Goal: Task Accomplishment & Management: Manage account settings

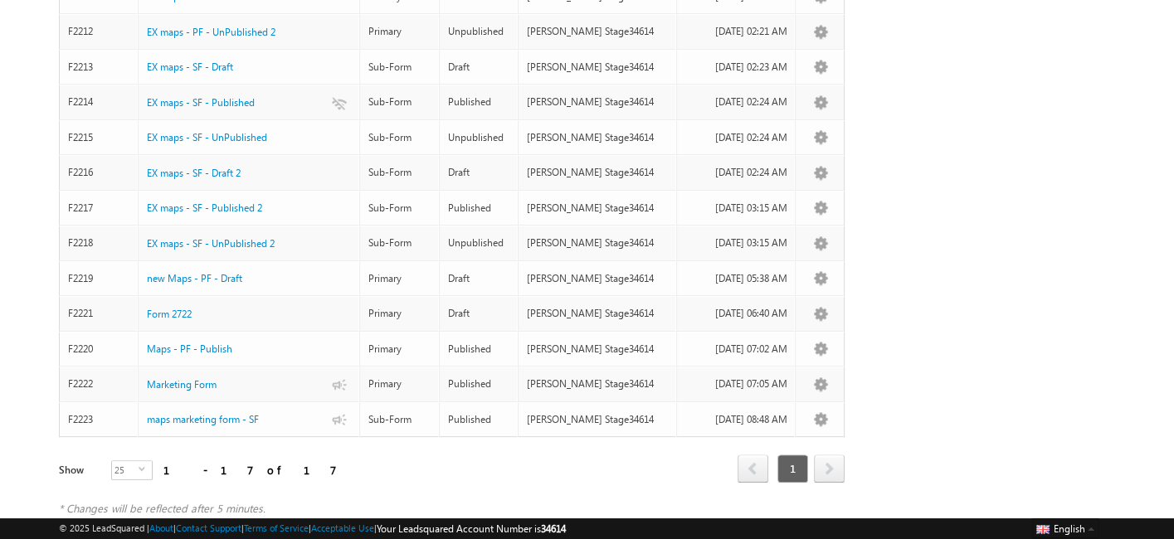
scroll to position [425, 0]
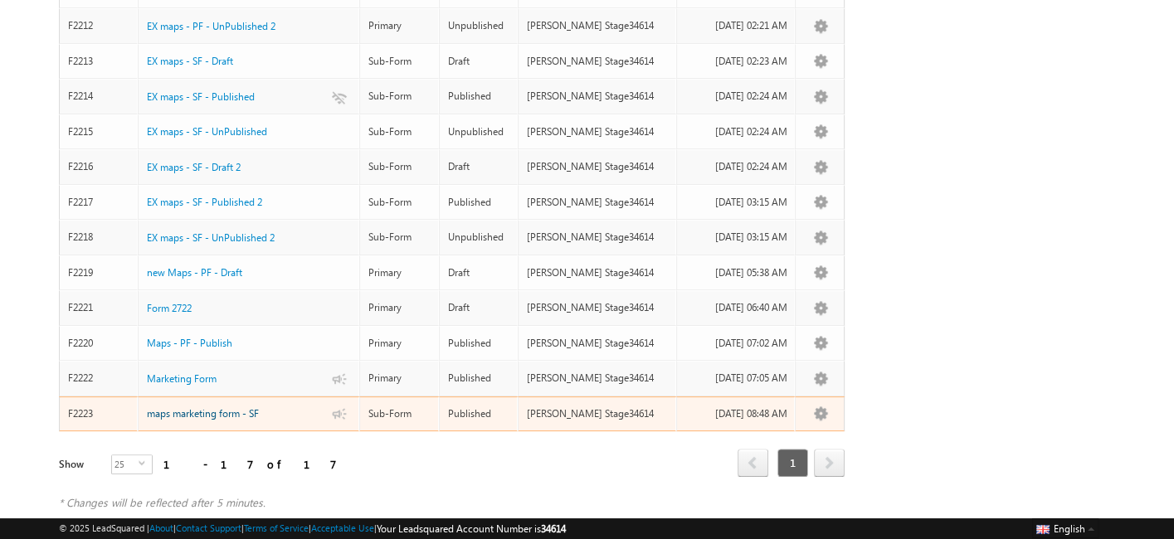
click at [233, 407] on span "maps marketing form - SF" at bounding box center [203, 413] width 112 height 12
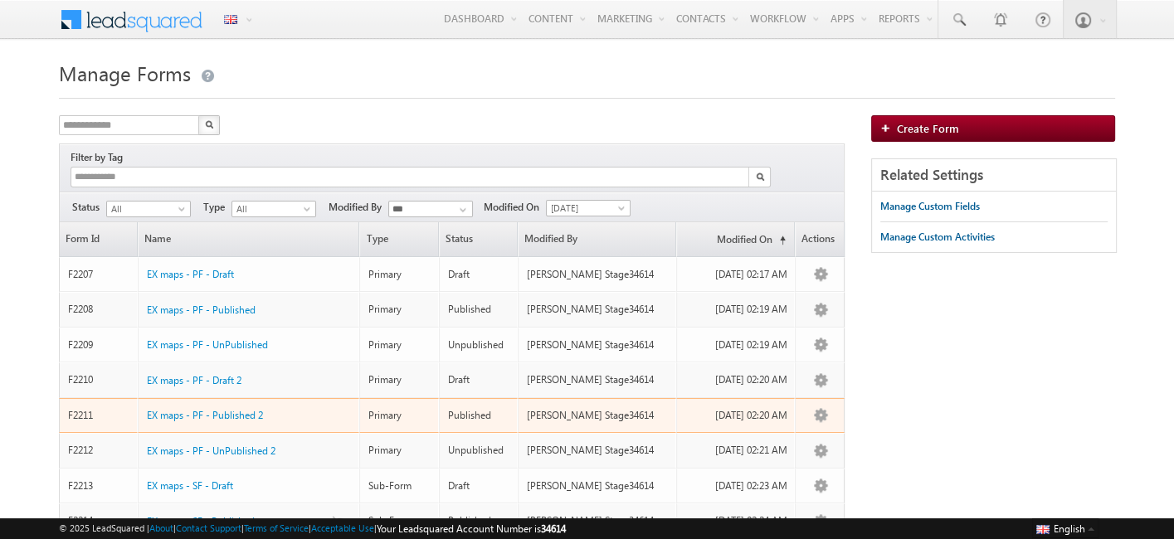
scroll to position [425, 0]
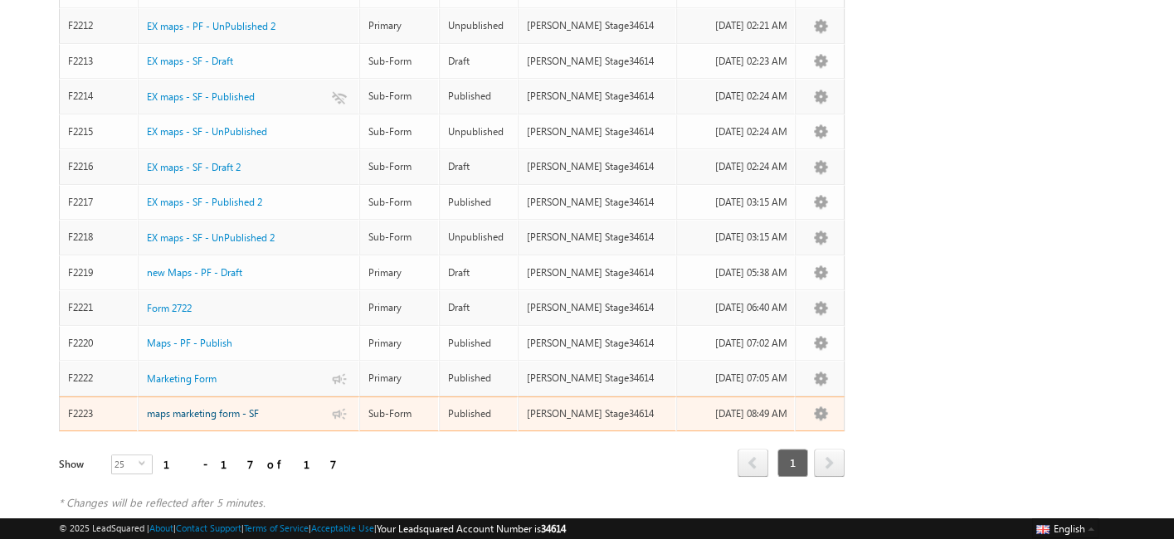
click at [227, 407] on span "maps marketing form - SF" at bounding box center [203, 413] width 112 height 12
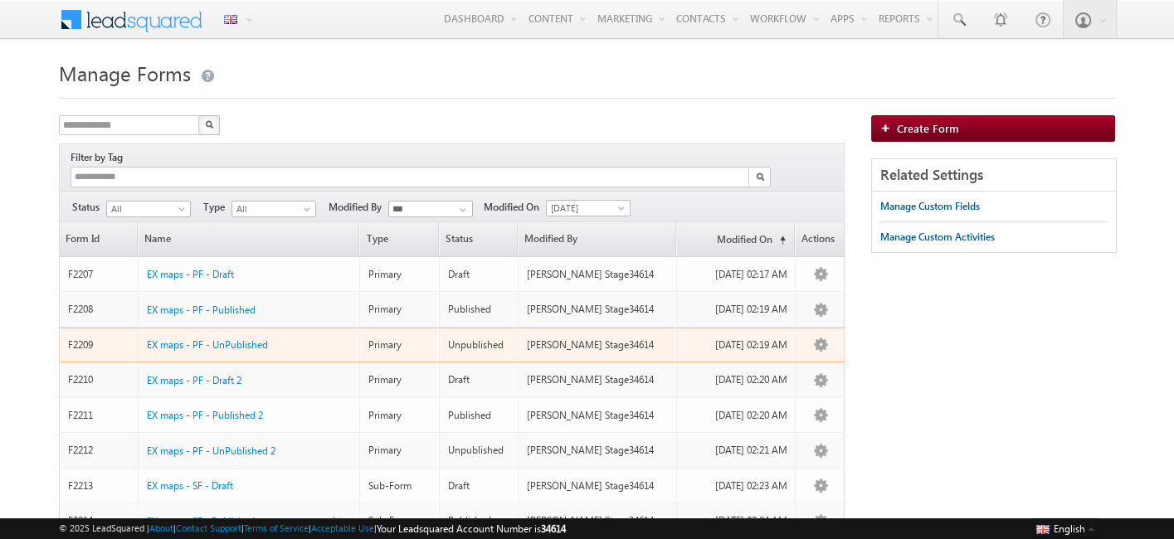
scroll to position [425, 0]
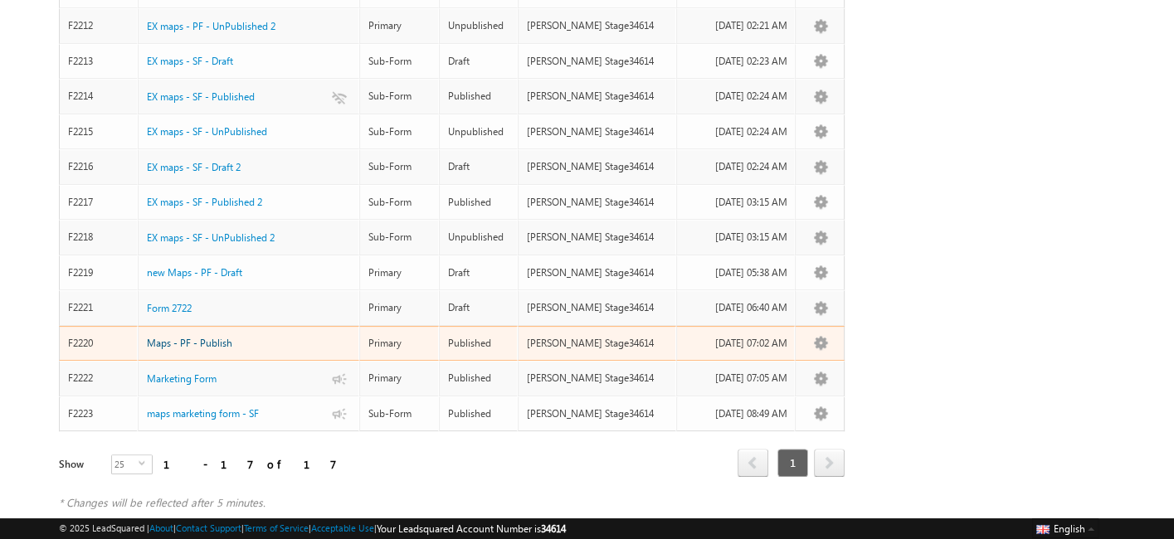
click at [172, 337] on span "Maps - PF - Publish" at bounding box center [189, 343] width 85 height 12
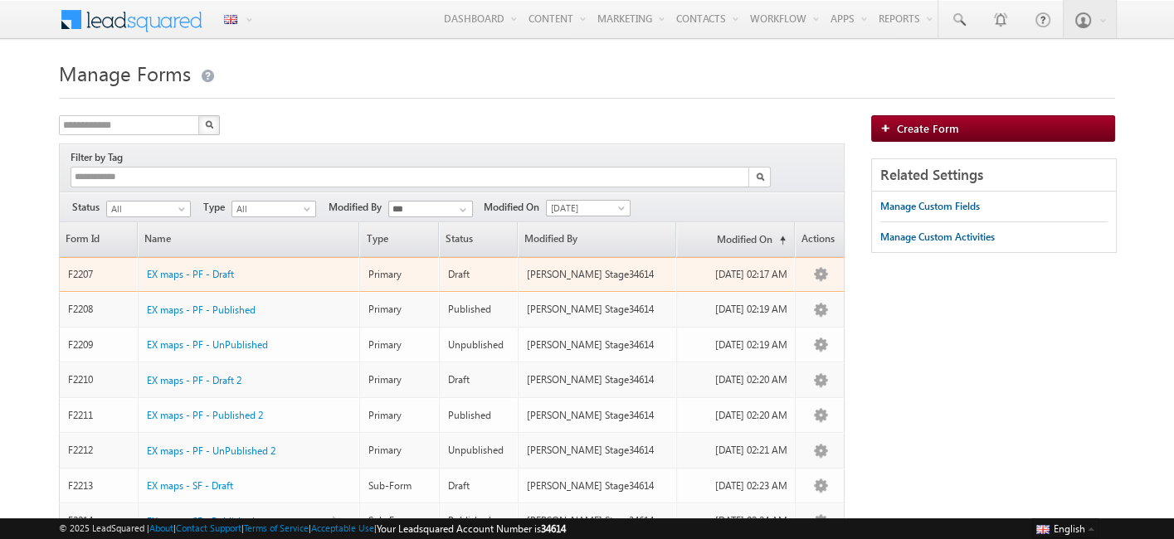
scroll to position [425, 0]
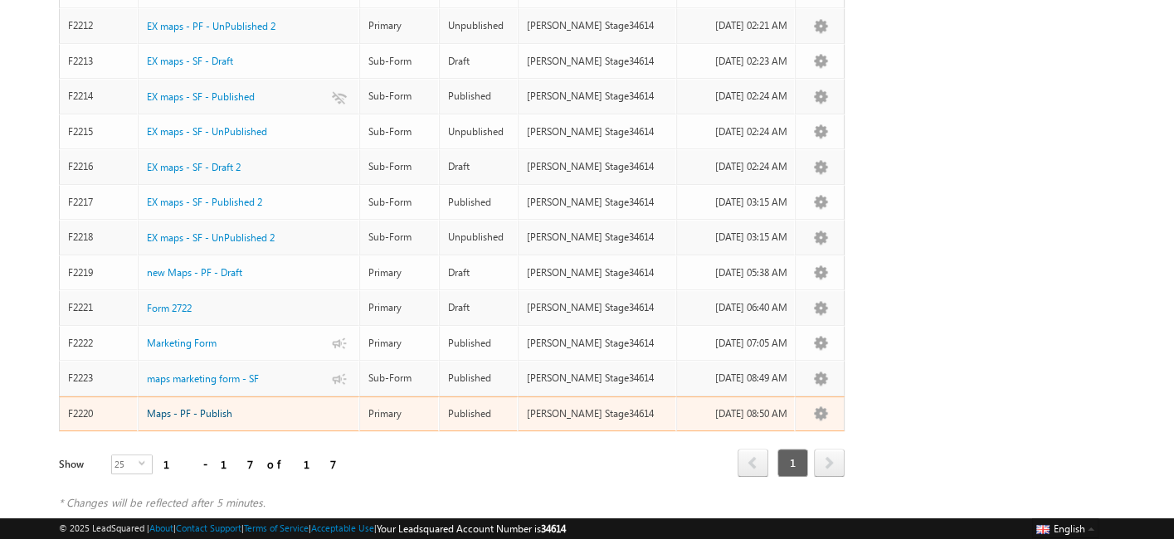
click at [222, 407] on span "Maps - PF - Publish" at bounding box center [189, 413] width 85 height 12
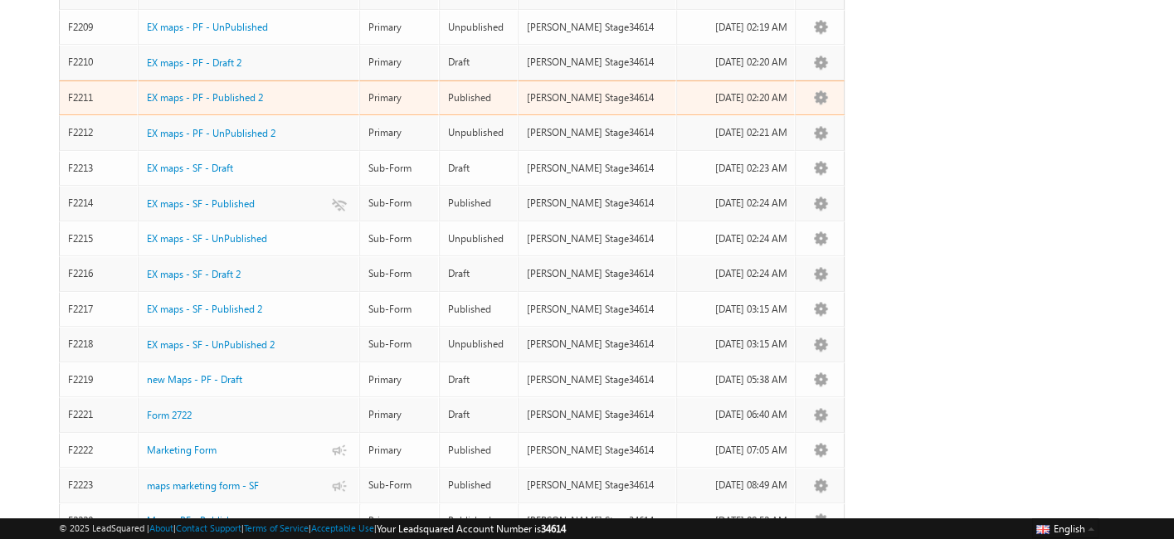
scroll to position [425, 0]
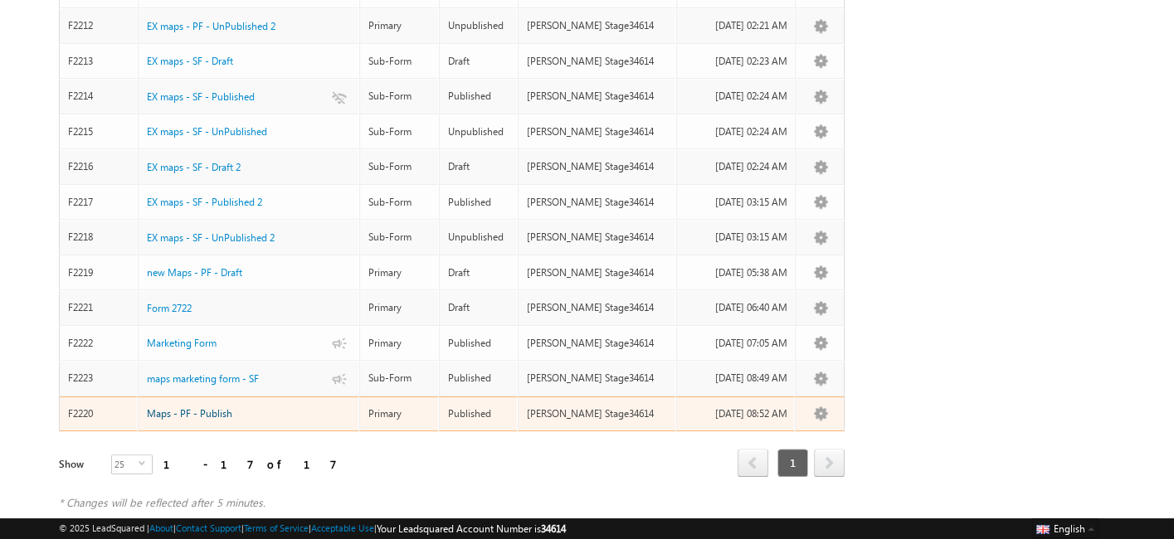
click at [216, 407] on span "Maps - PF - Publish" at bounding box center [189, 413] width 85 height 12
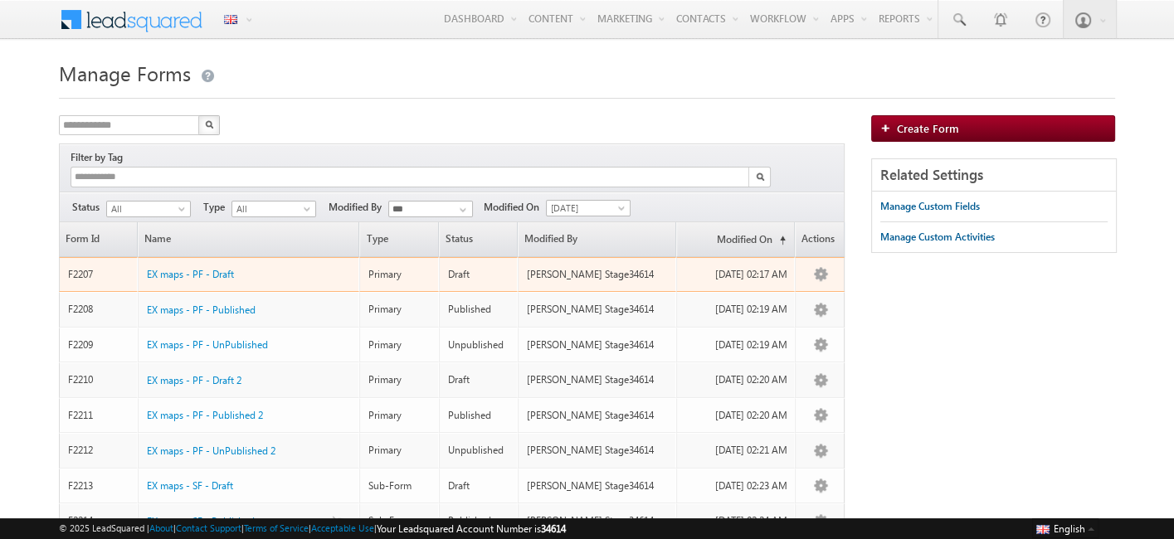
scroll to position [460, 0]
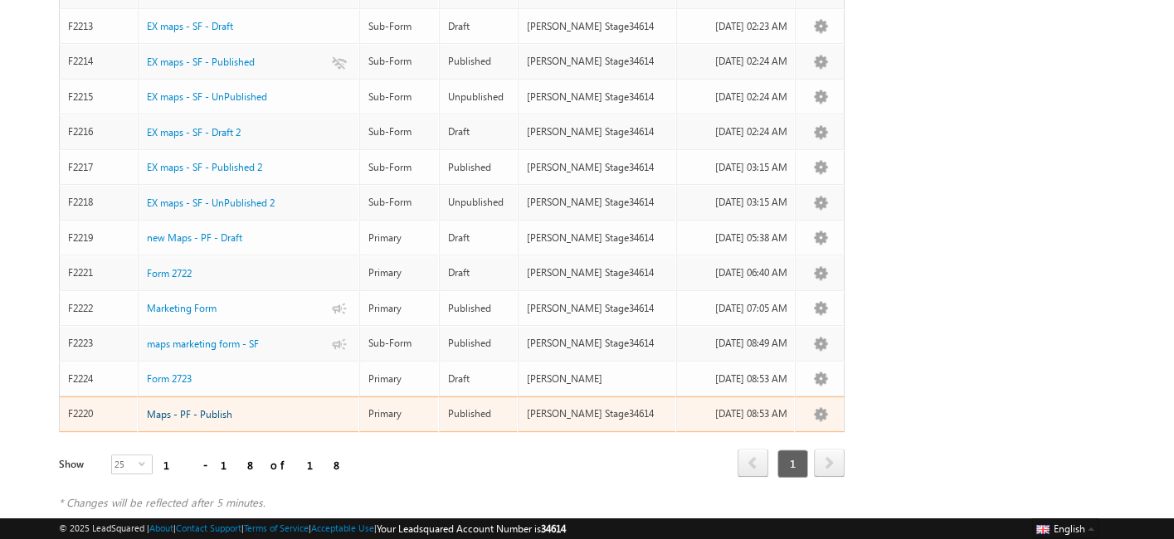
click at [205, 408] on span "Maps - PF - Publish" at bounding box center [189, 414] width 85 height 12
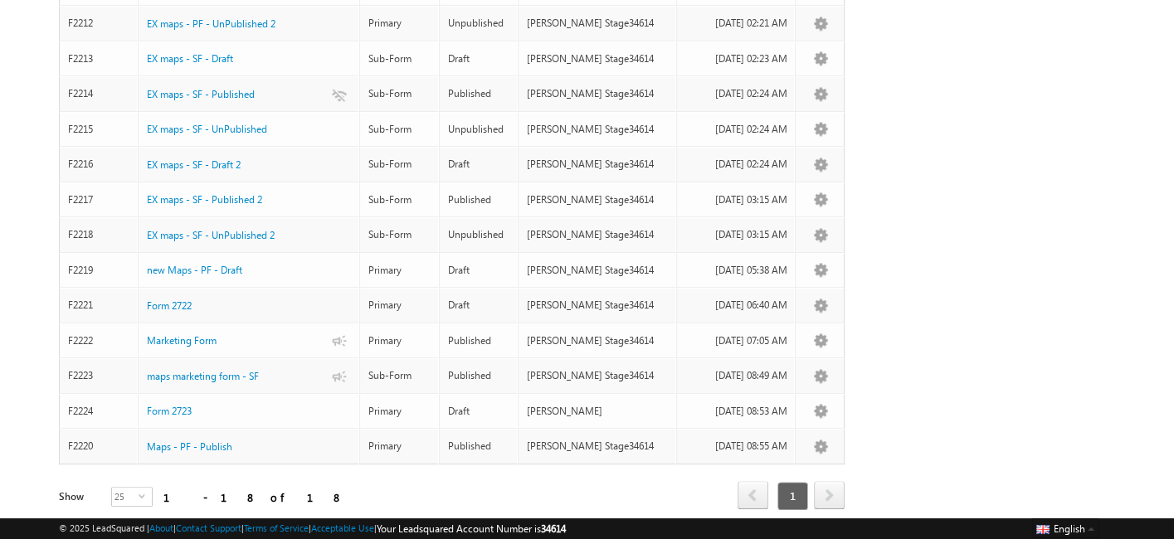
scroll to position [460, 0]
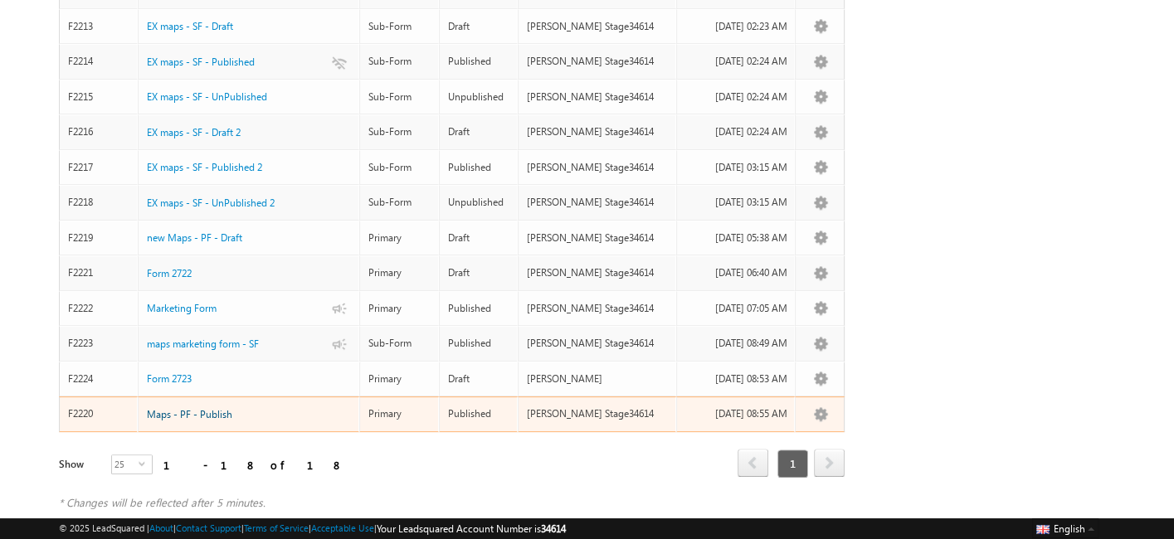
click at [211, 408] on span "Maps - PF - Publish" at bounding box center [189, 414] width 85 height 12
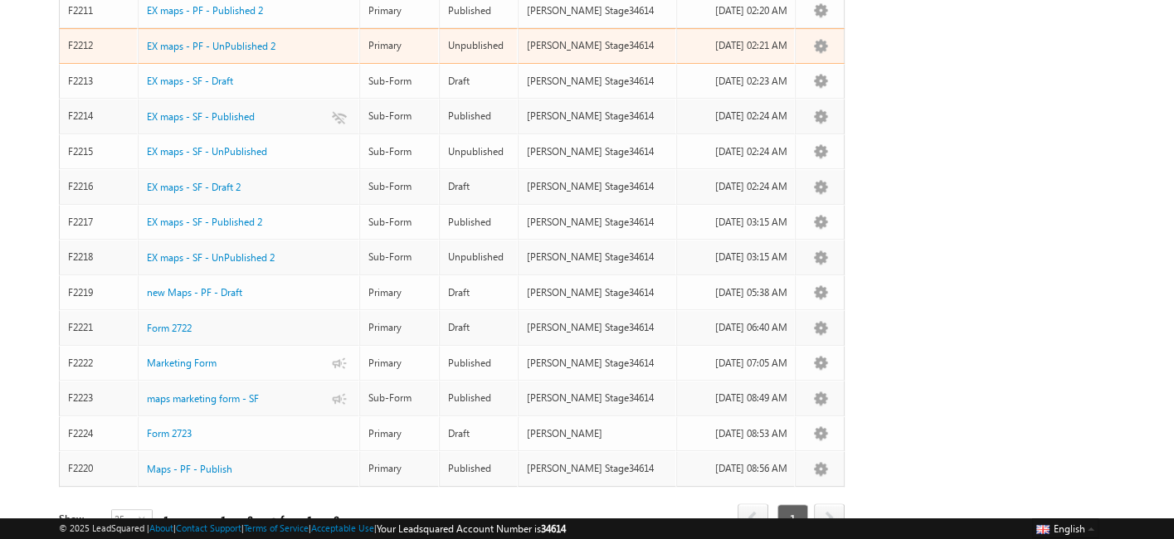
scroll to position [460, 0]
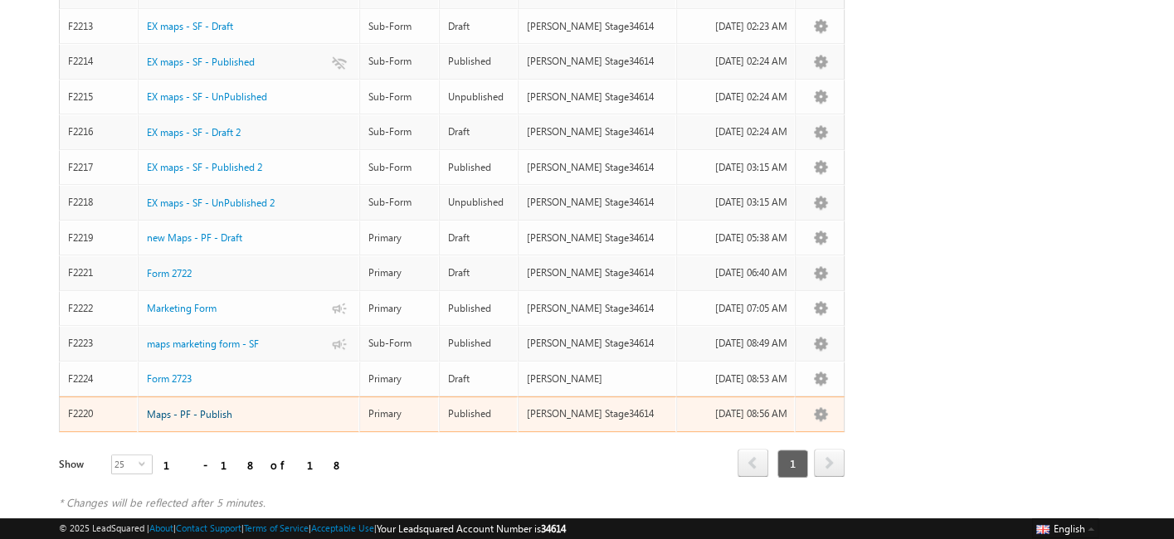
click at [207, 408] on span "Maps - PF - Publish" at bounding box center [189, 414] width 85 height 12
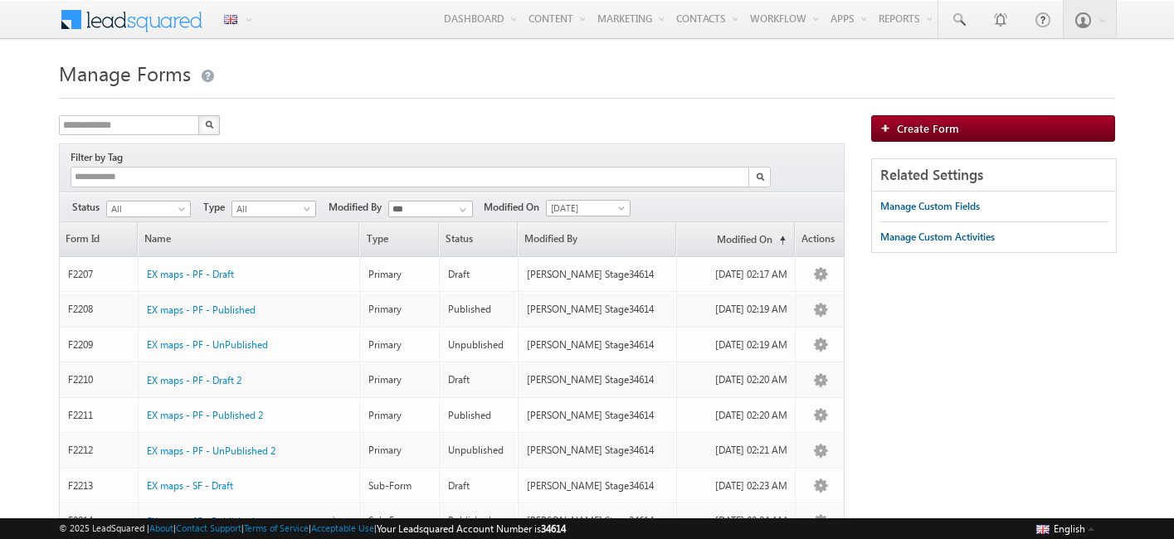
scroll to position [390, 0]
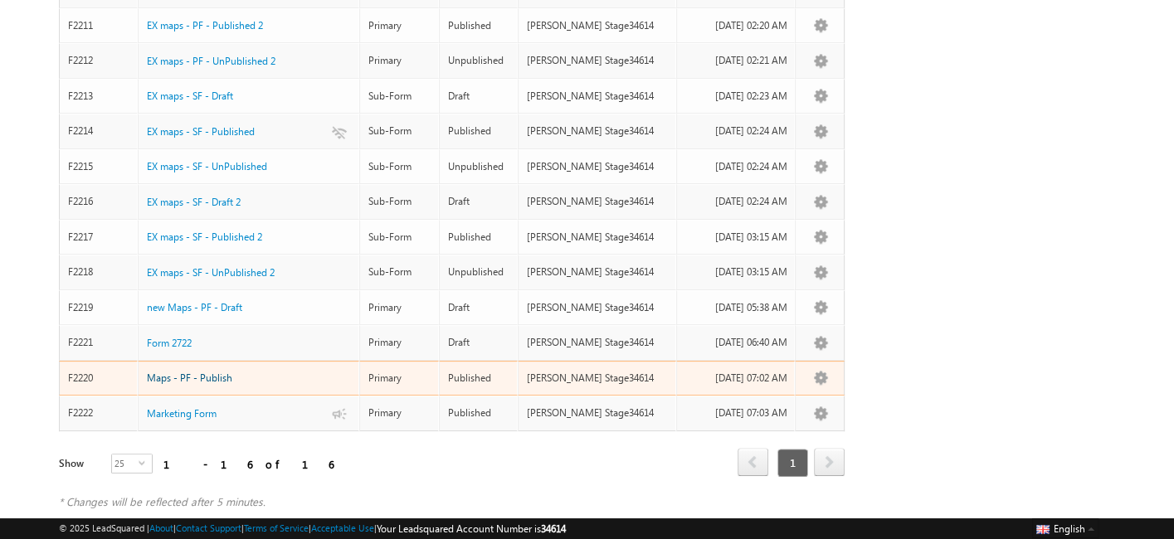
click at [194, 372] on span "Maps - PF - Publish" at bounding box center [189, 378] width 85 height 12
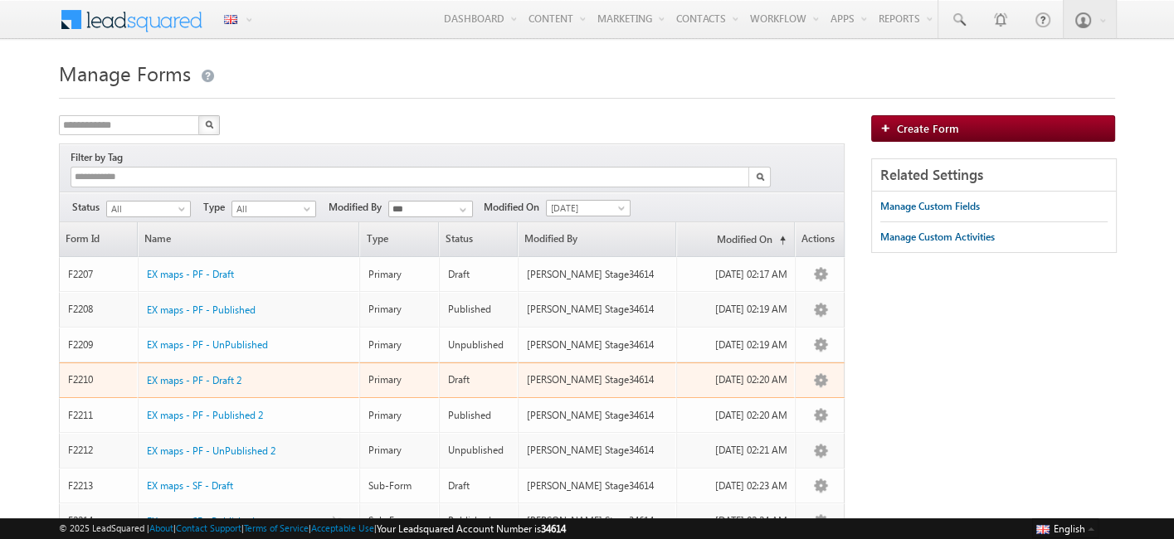
scroll to position [460, 0]
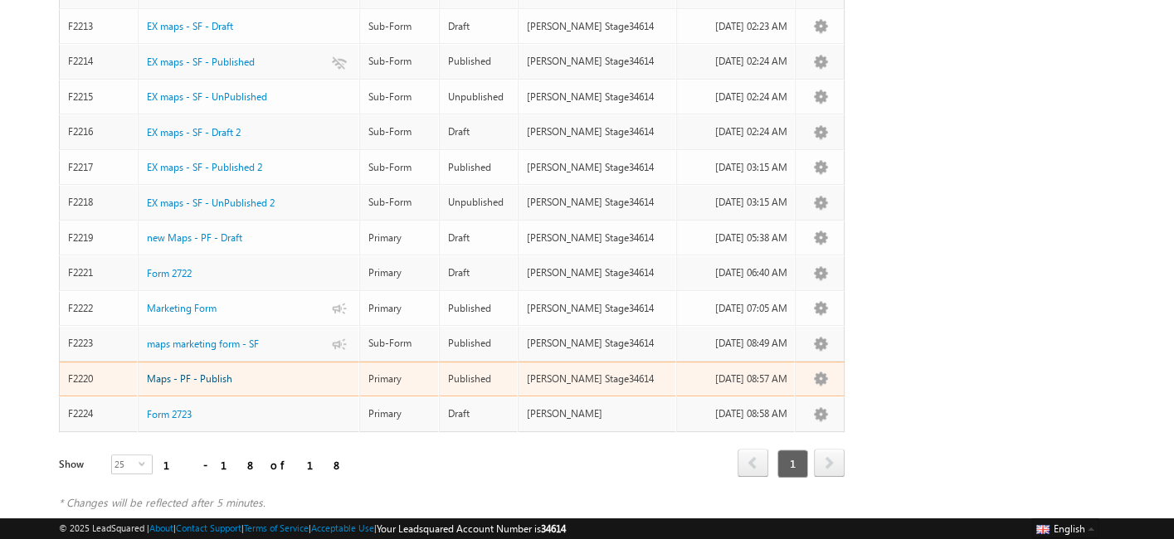
click at [163, 373] on span "Maps - PF - Publish" at bounding box center [189, 379] width 85 height 12
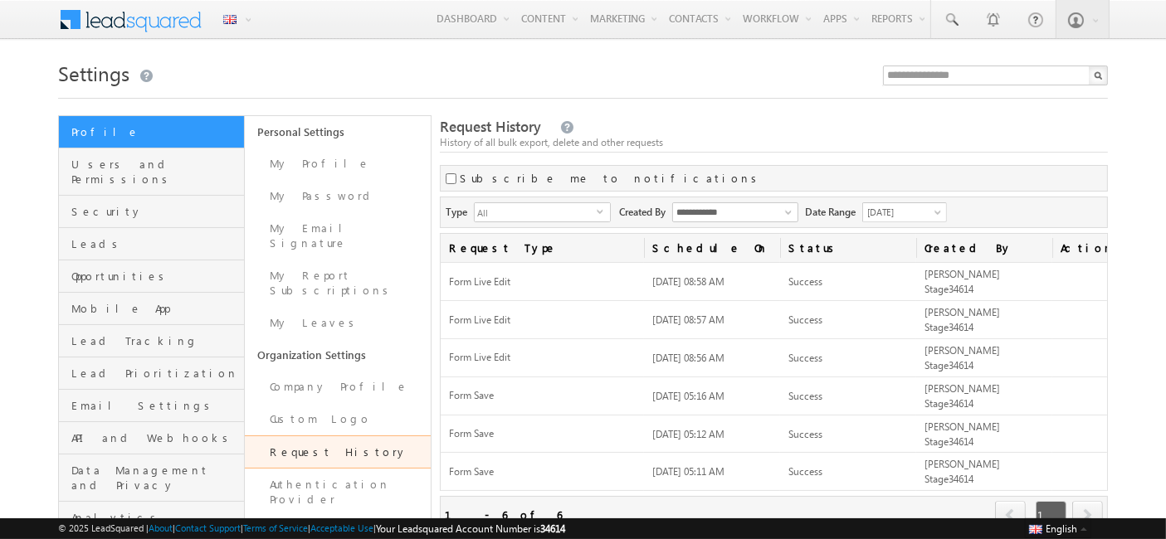
click at [988, 143] on div "History of all bulk export, delete and other requests" at bounding box center [774, 142] width 668 height 15
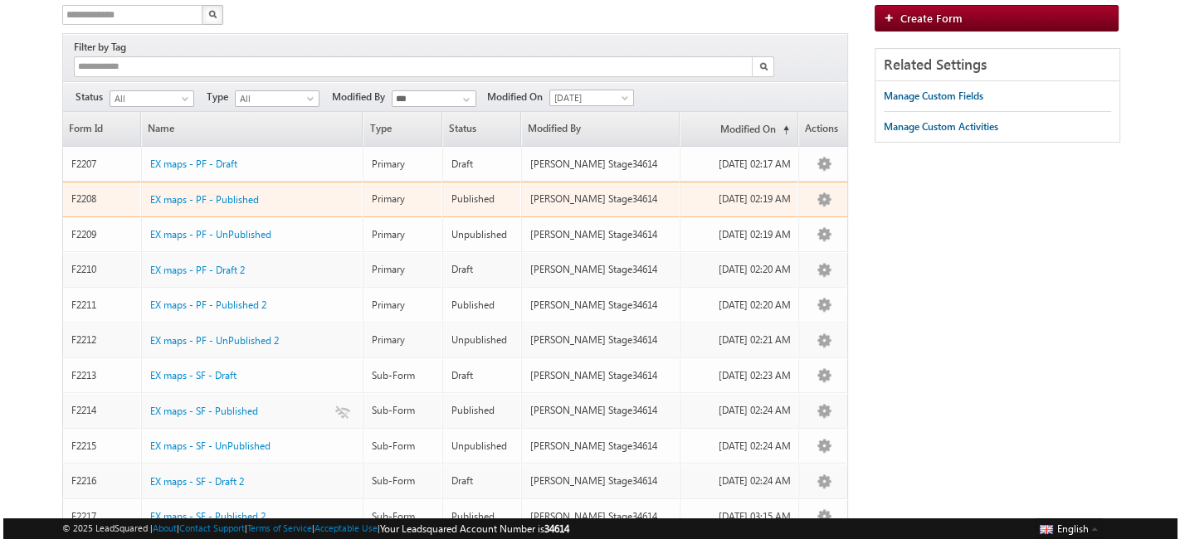
scroll to position [460, 0]
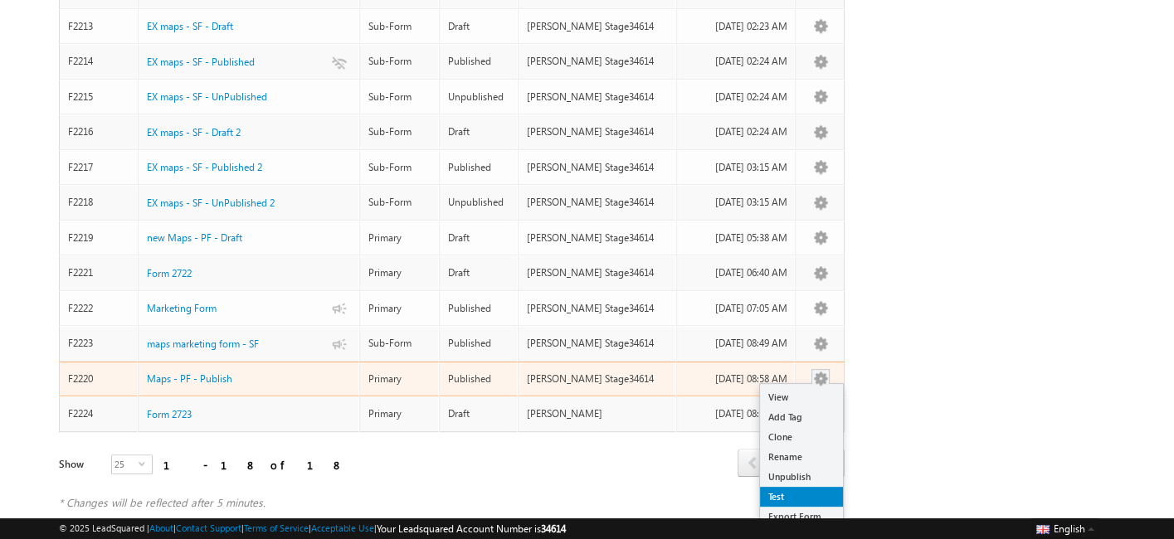
click at [791, 487] on link "Test" at bounding box center [801, 497] width 83 height 20
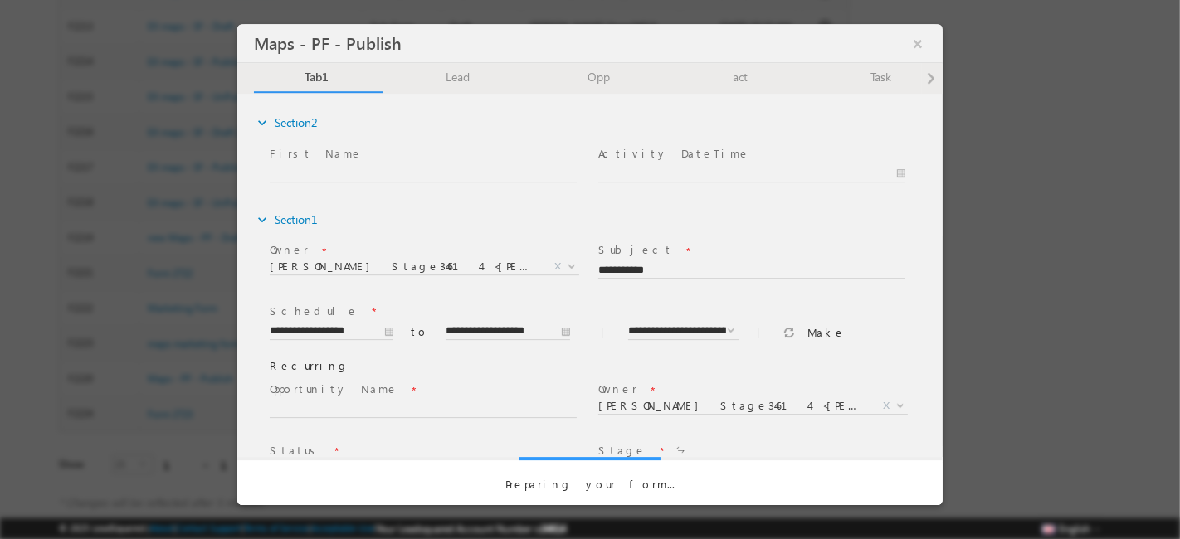
scroll to position [0, 0]
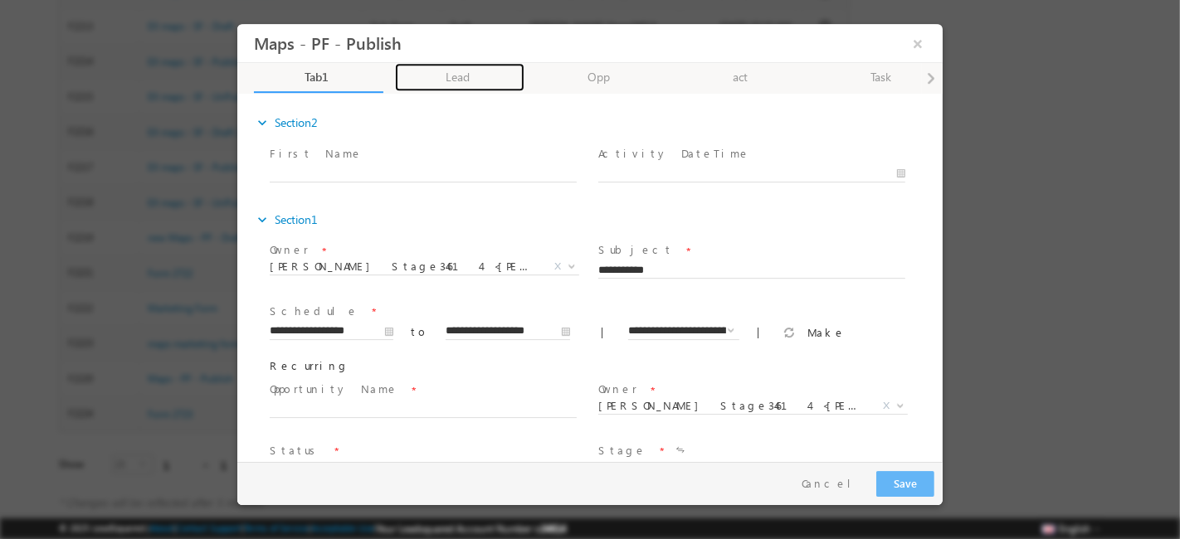
click at [413, 73] on link "Lead" at bounding box center [458, 77] width 129 height 28
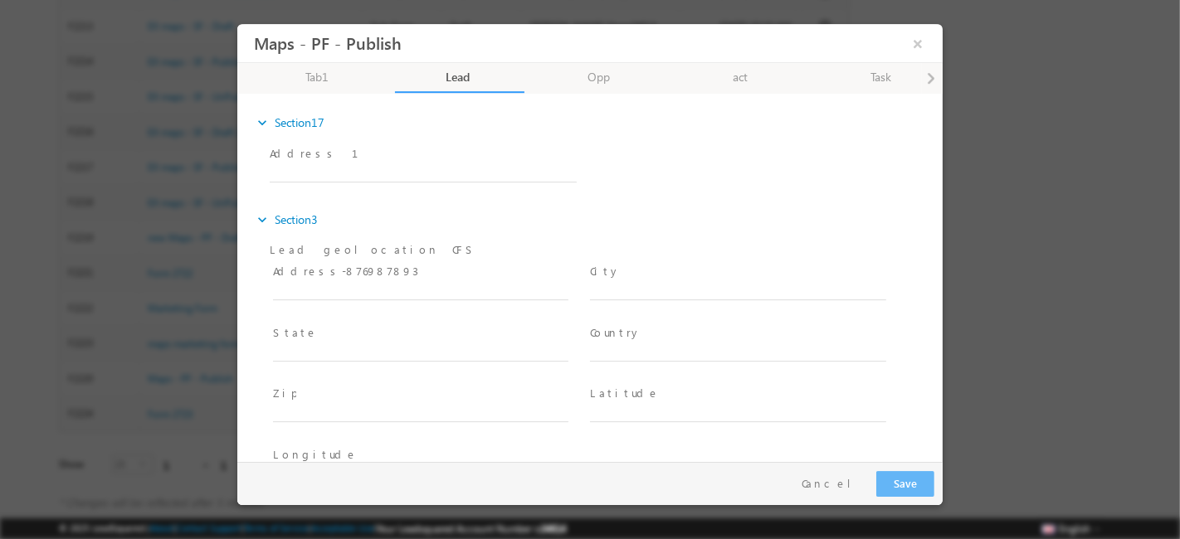
click at [376, 163] on div "Address 1 *" at bounding box center [430, 164] width 322 height 38
click at [376, 168] on input "text" at bounding box center [422, 174] width 307 height 17
type input "*******"
click at [375, 284] on span at bounding box center [427, 293] width 310 height 18
click at [375, 285] on input "text" at bounding box center [419, 293] width 295 height 17
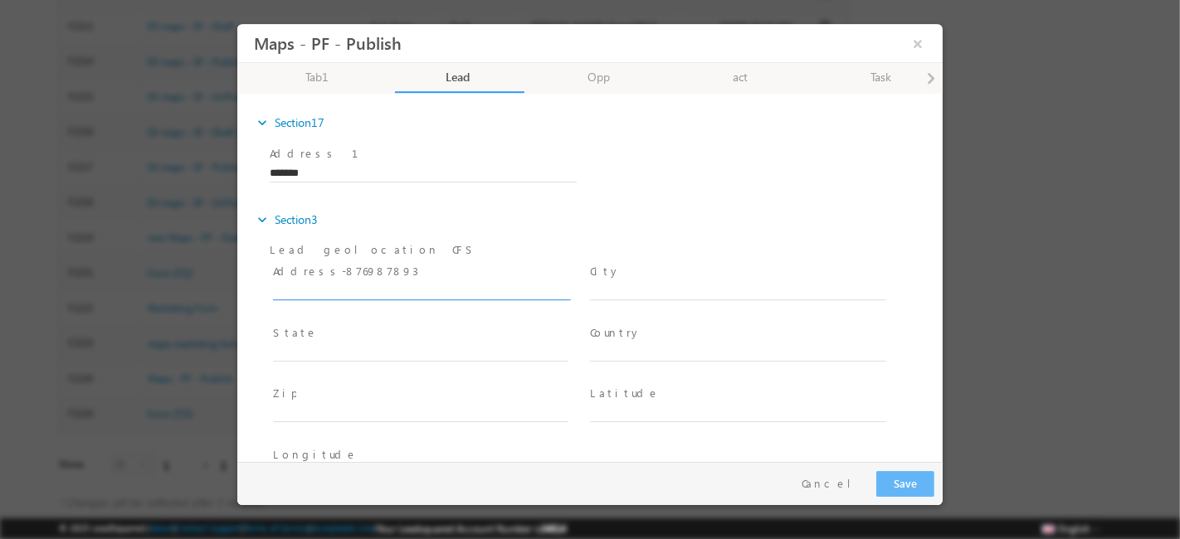
paste input "*******"
type input "*******"
click at [603, 93] on div "Tab1 44% Completed Lead Opp act Task Tab6" at bounding box center [578, 79] width 684 height 33
click at [587, 78] on link "Opp" at bounding box center [599, 78] width 129 height 30
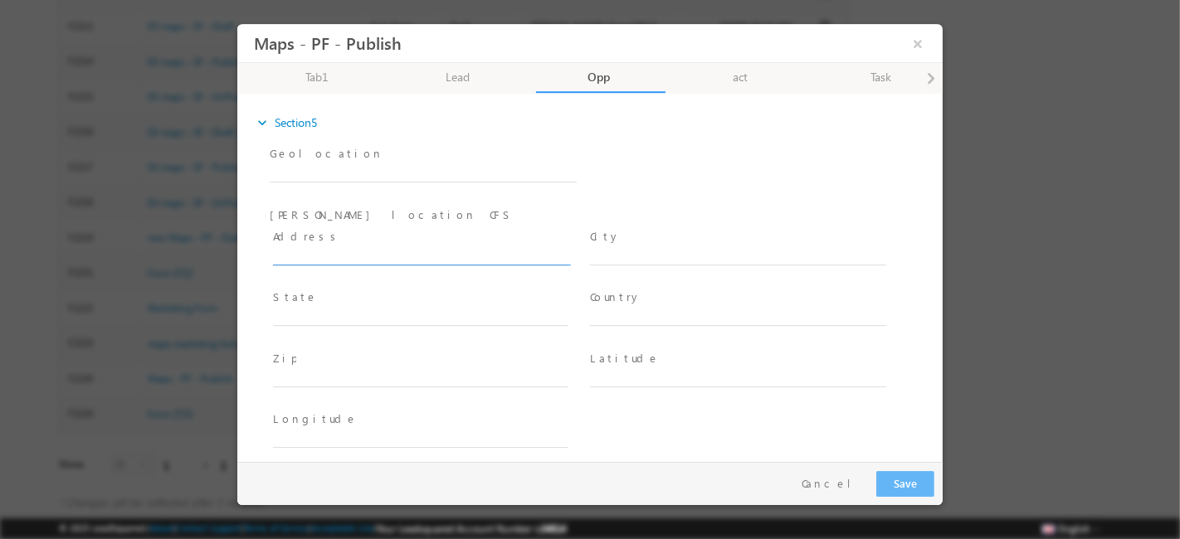
click at [380, 253] on input "text" at bounding box center [419, 257] width 295 height 17
paste input "*******"
type input "*******"
click at [734, 75] on link "act" at bounding box center [740, 78] width 129 height 30
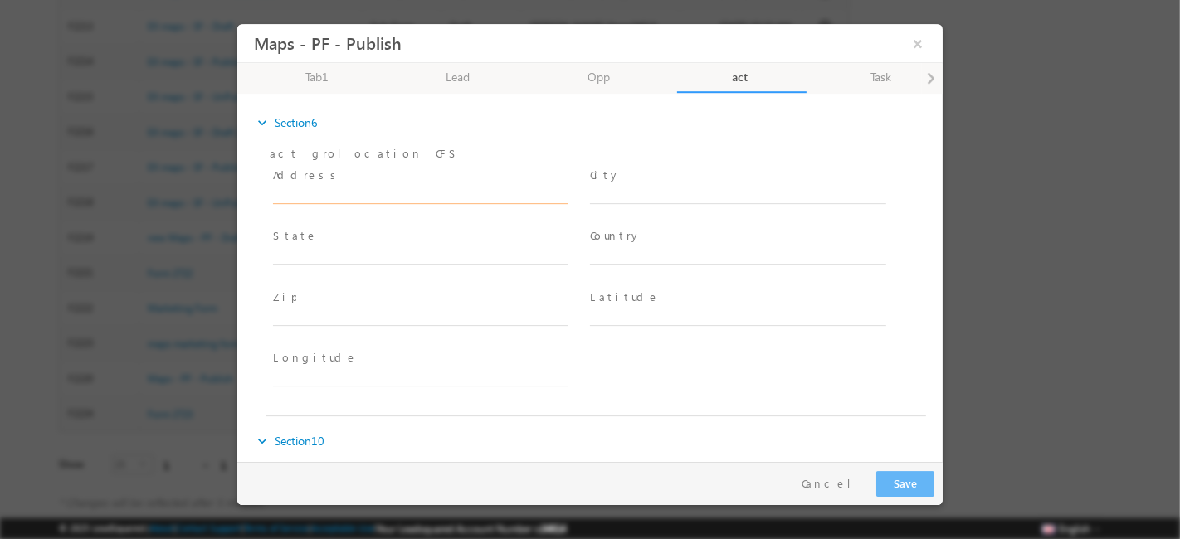
click at [283, 200] on input "text" at bounding box center [419, 196] width 295 height 17
paste input "*******"
type input "*******"
click at [928, 76] on span at bounding box center [930, 79] width 10 height 30
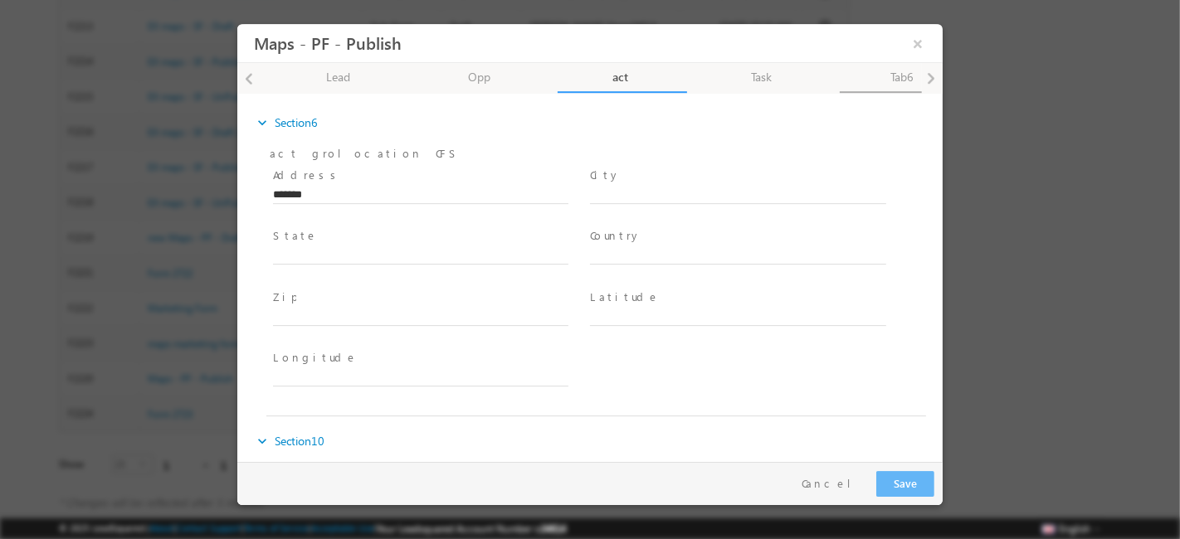
click at [902, 78] on link "Tab6" at bounding box center [903, 78] width 129 height 30
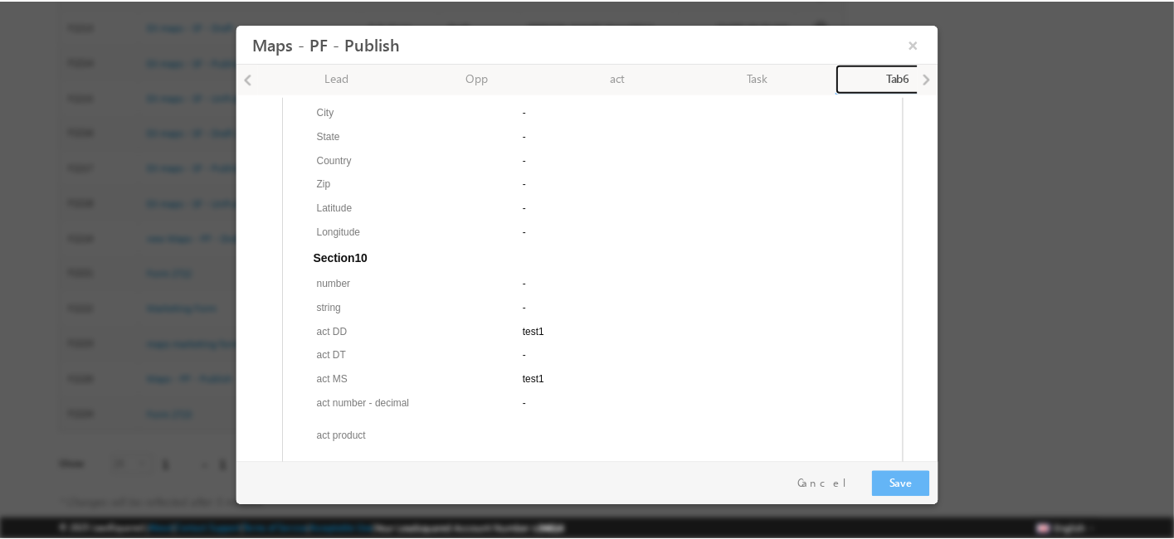
scroll to position [3921, 0]
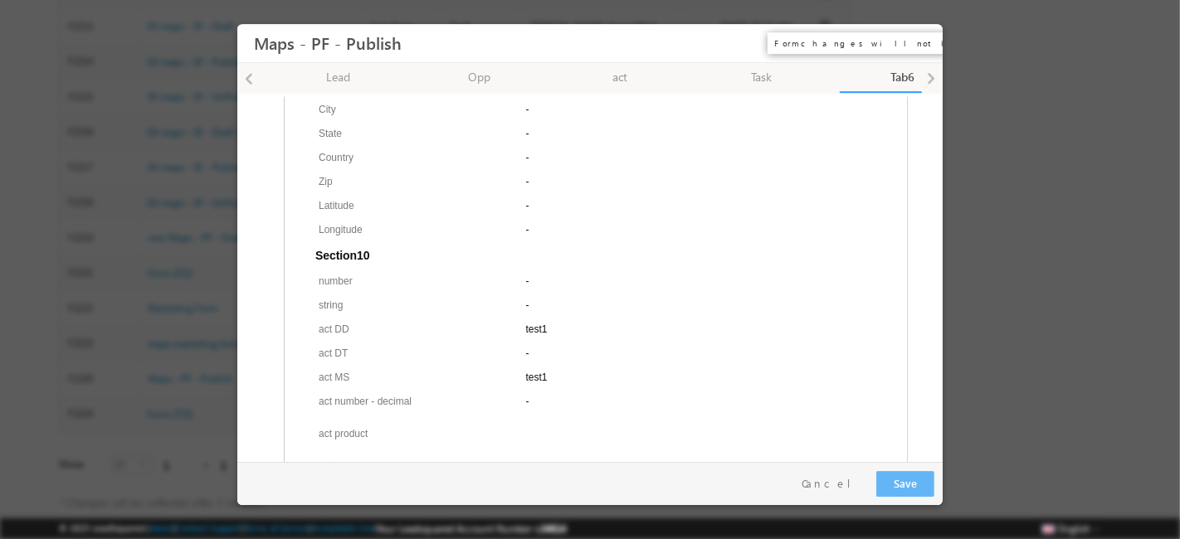
click at [918, 44] on button "×" at bounding box center [917, 43] width 28 height 31
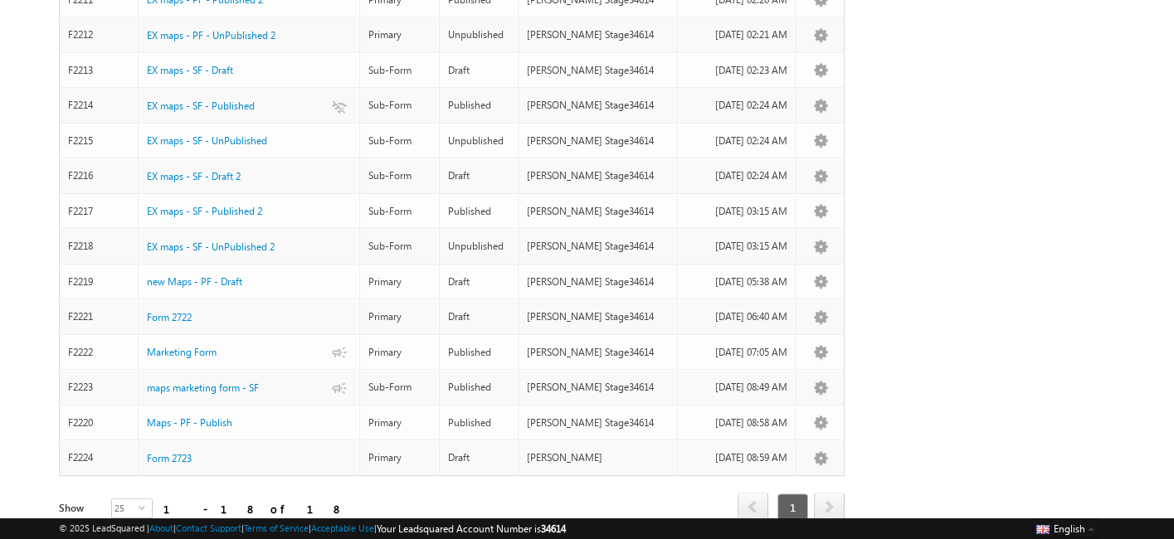
scroll to position [460, 0]
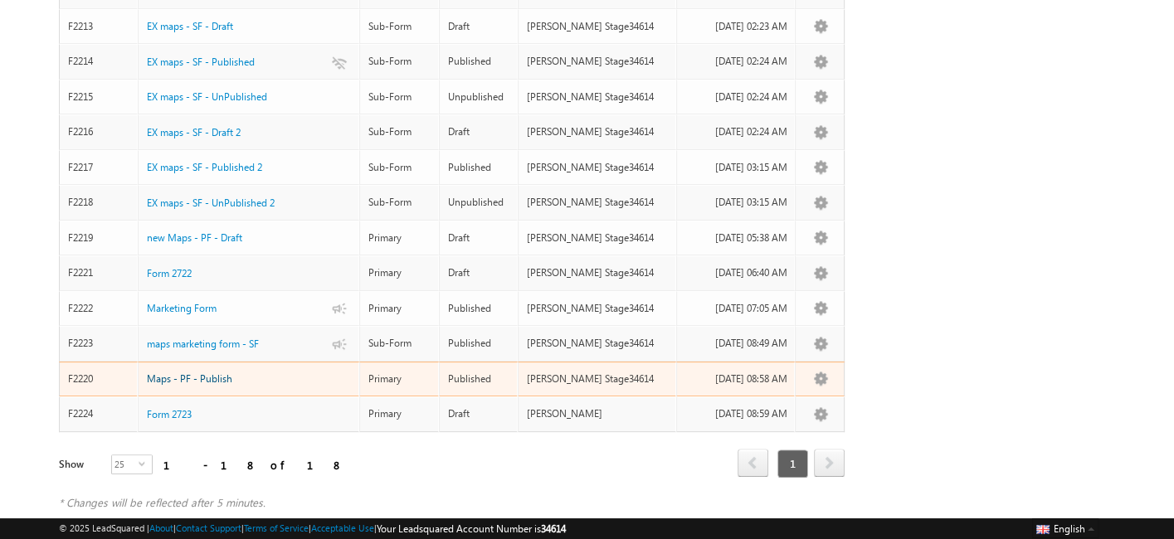
click at [169, 373] on span "Maps - PF - Publish" at bounding box center [189, 379] width 85 height 12
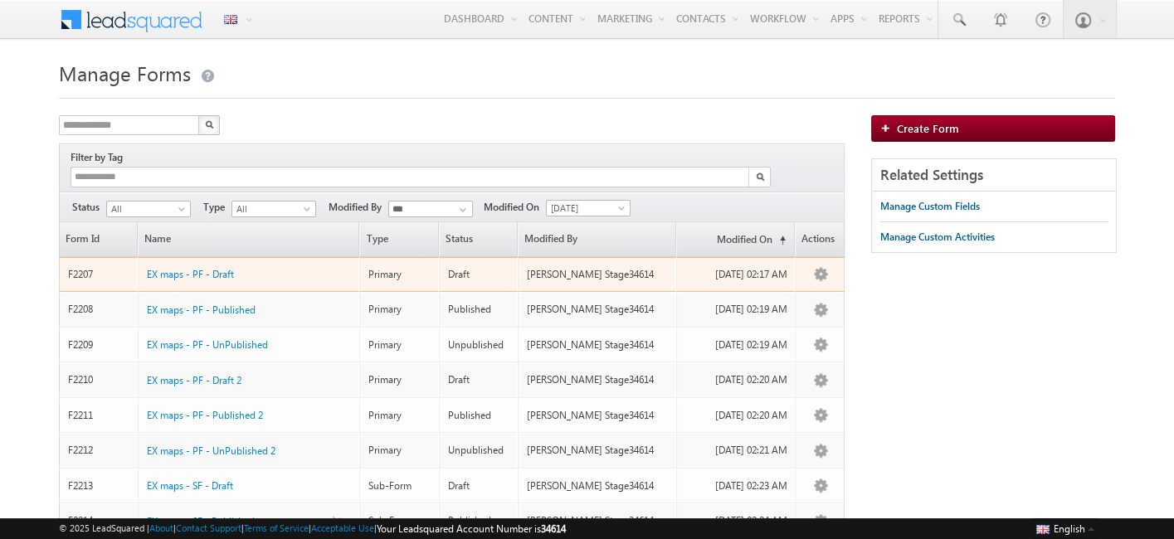
scroll to position [460, 0]
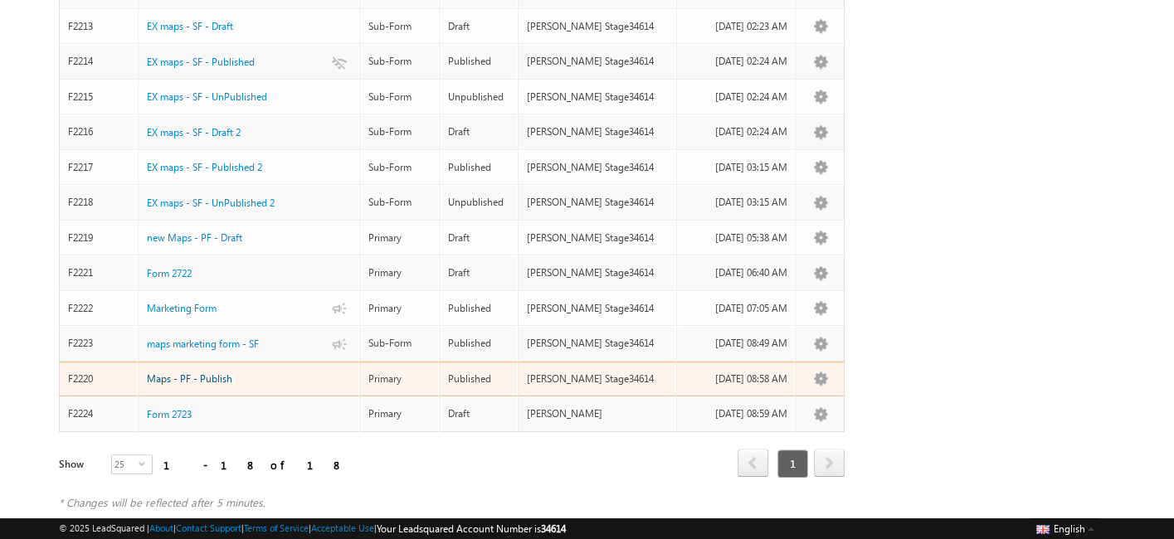
click at [202, 373] on span "Maps - PF - Publish" at bounding box center [189, 379] width 85 height 12
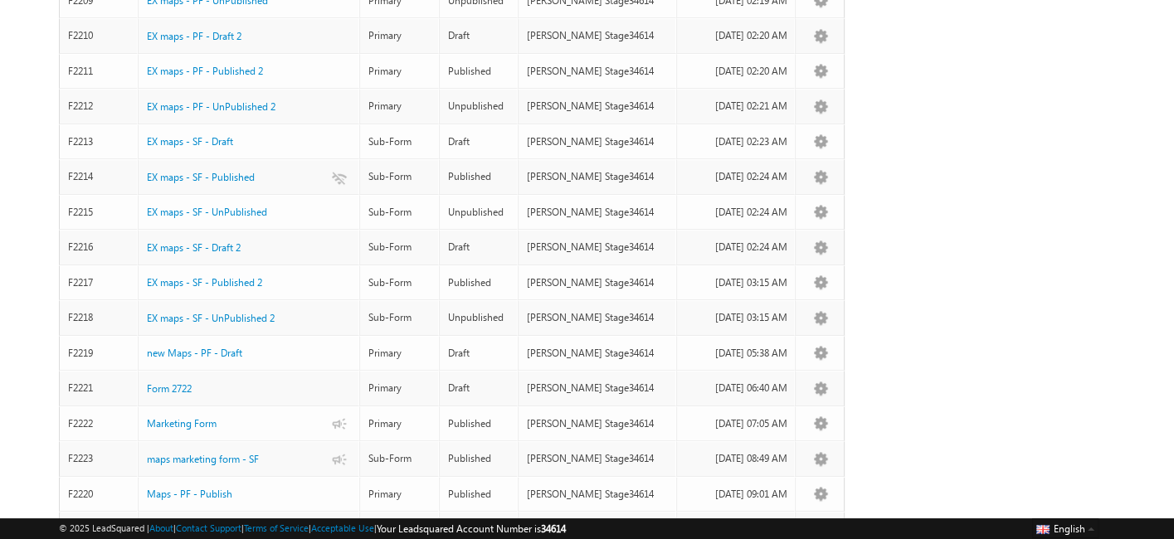
scroll to position [460, 0]
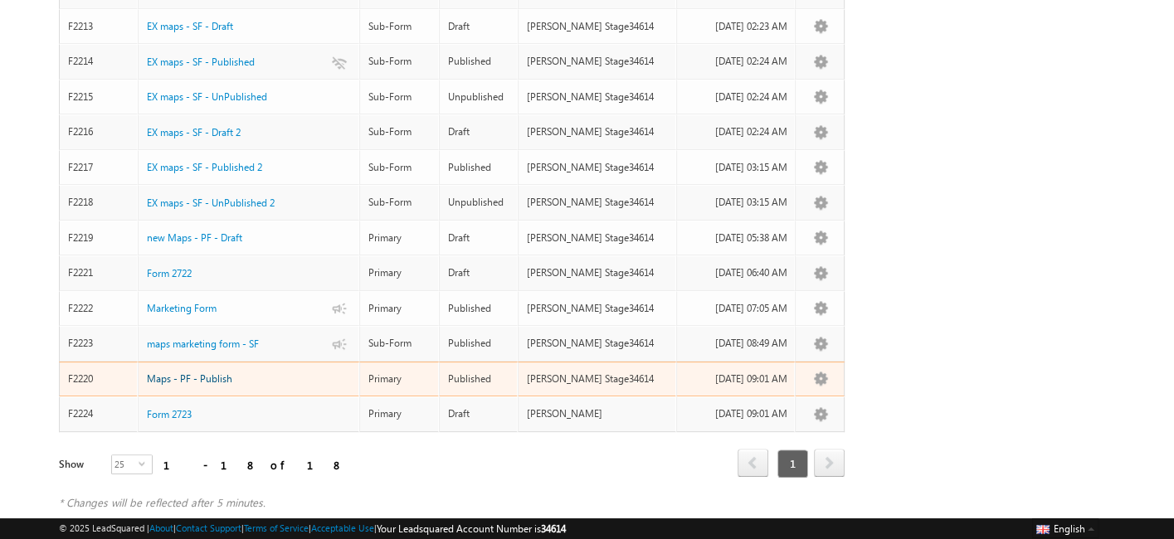
click at [219, 373] on span "Maps - PF - Publish" at bounding box center [189, 379] width 85 height 12
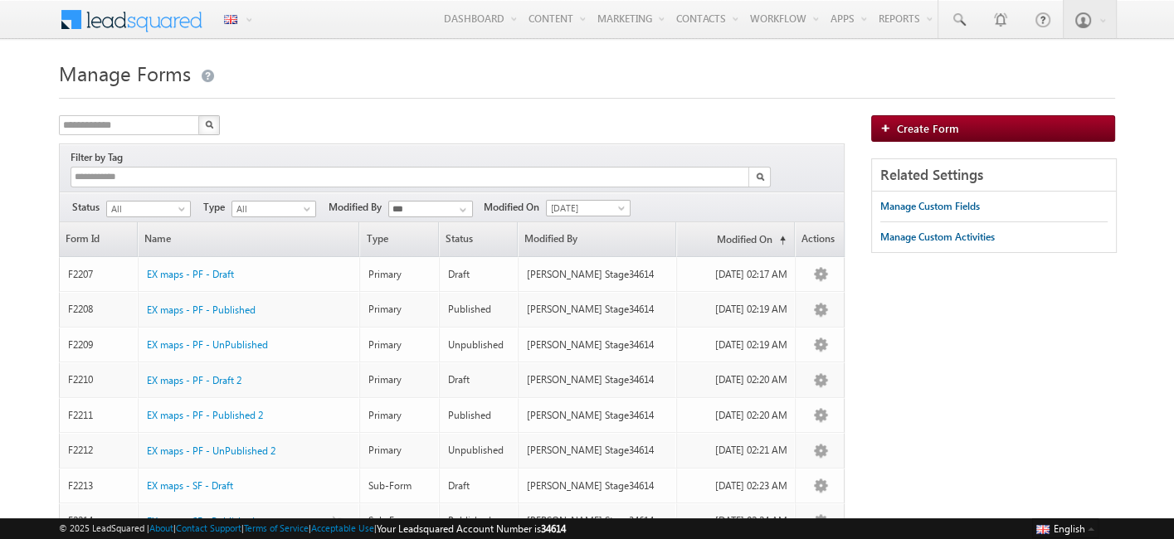
scroll to position [460, 0]
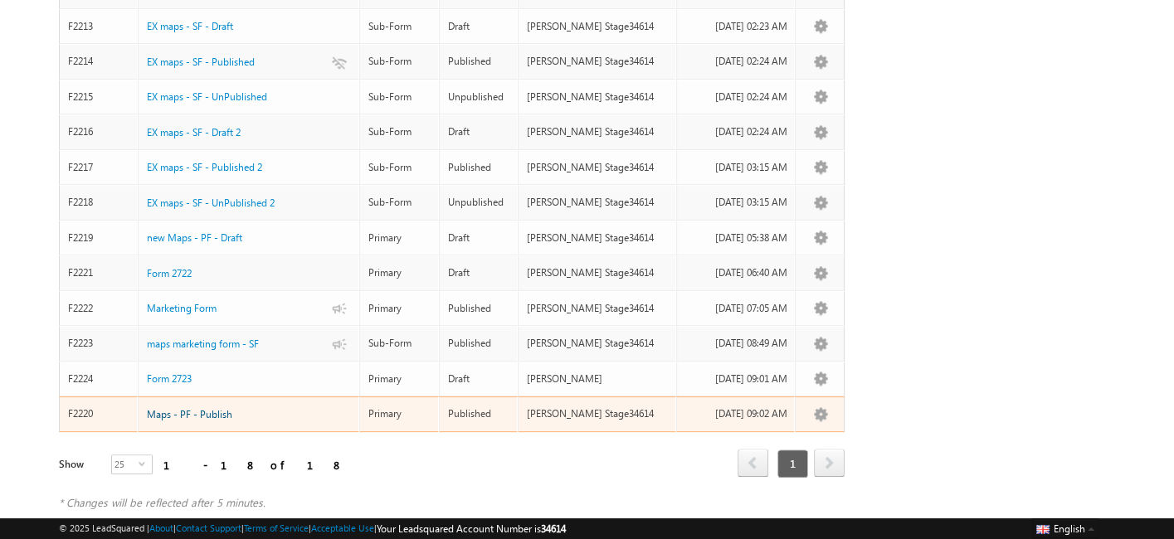
click at [192, 408] on span "Maps - PF - Publish" at bounding box center [189, 414] width 85 height 12
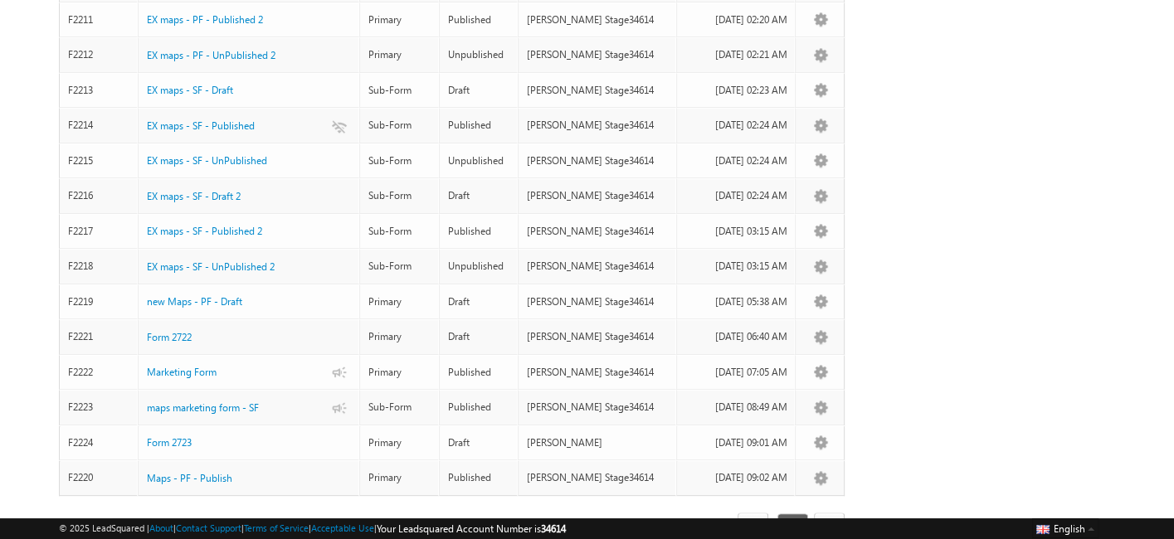
scroll to position [460, 0]
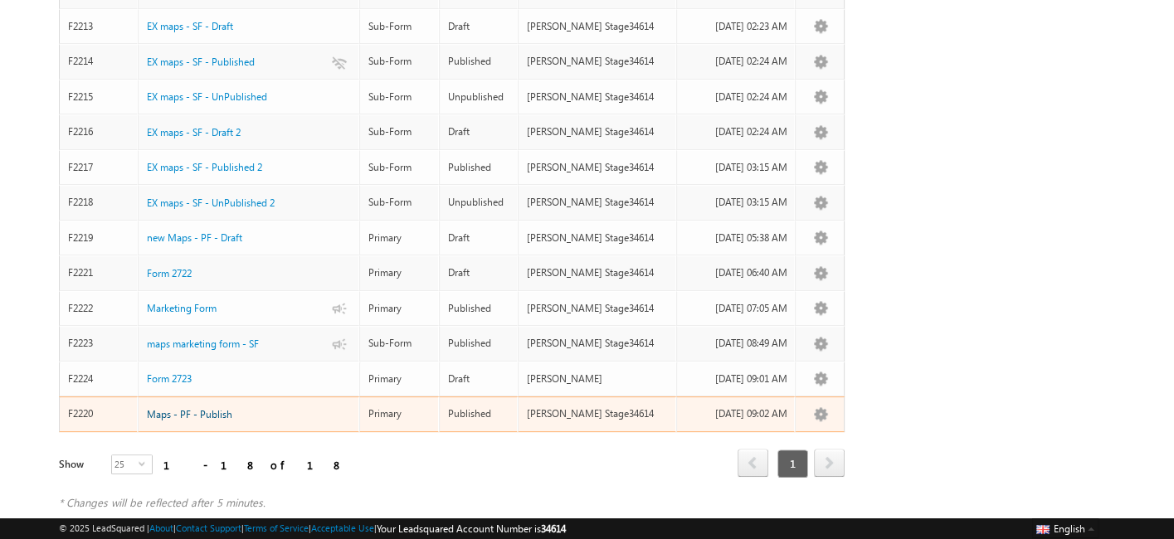
click at [208, 408] on span "Maps - PF - Publish" at bounding box center [189, 414] width 85 height 12
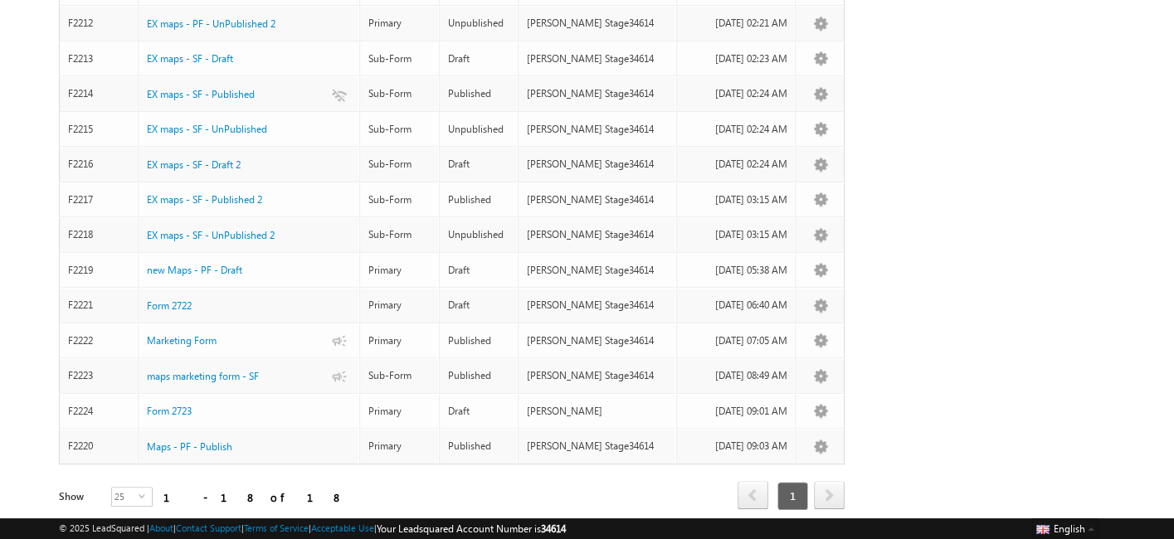
scroll to position [460, 0]
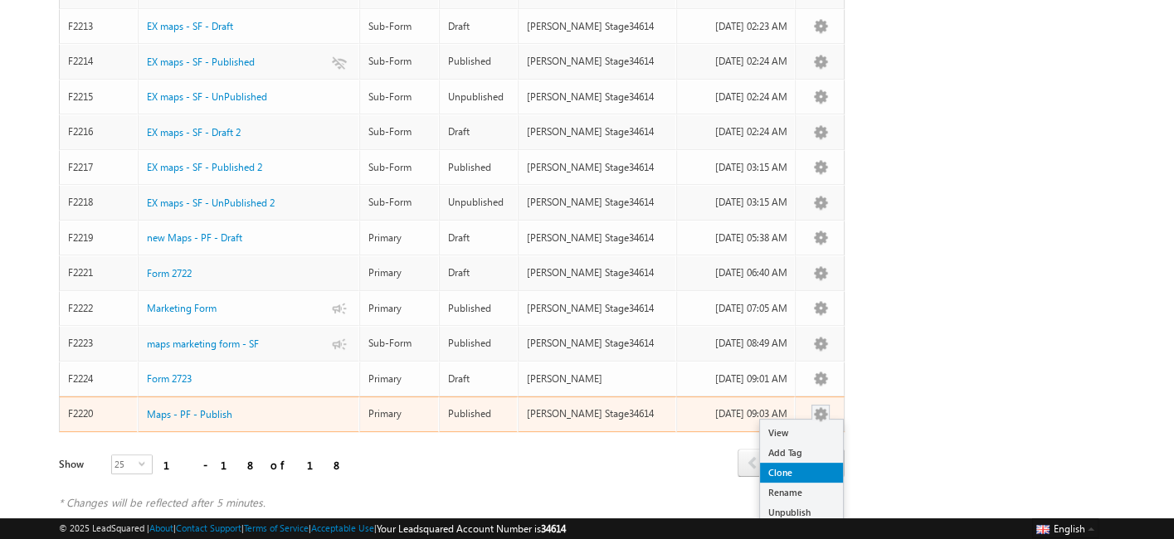
click at [787, 463] on link "Clone" at bounding box center [801, 473] width 83 height 20
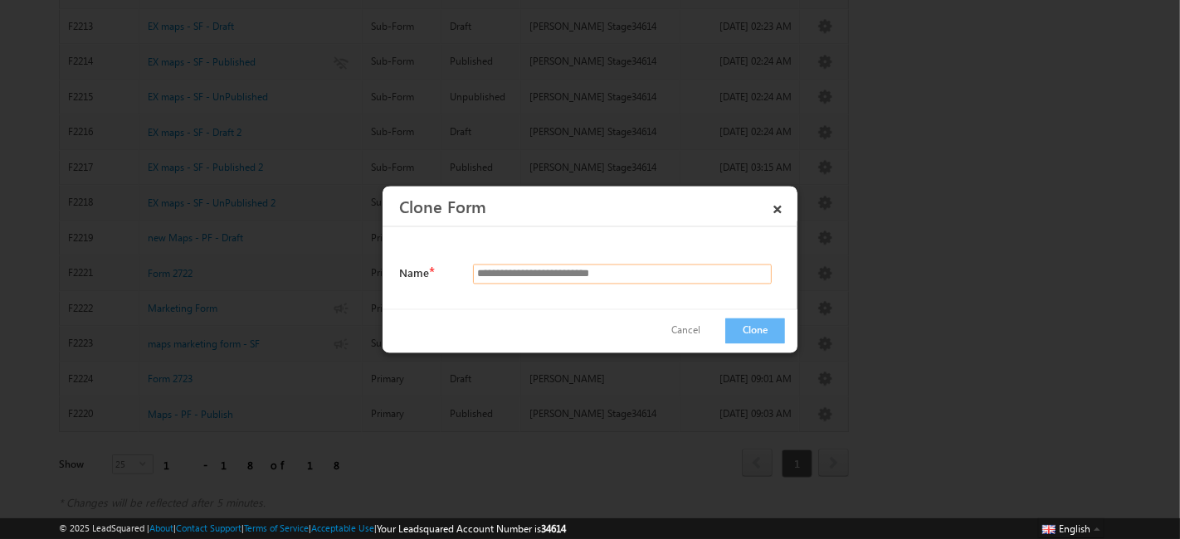
click at [535, 271] on input "**********" at bounding box center [622, 275] width 299 height 20
type input "**********"
click at [771, 324] on button "Clone" at bounding box center [755, 332] width 60 height 26
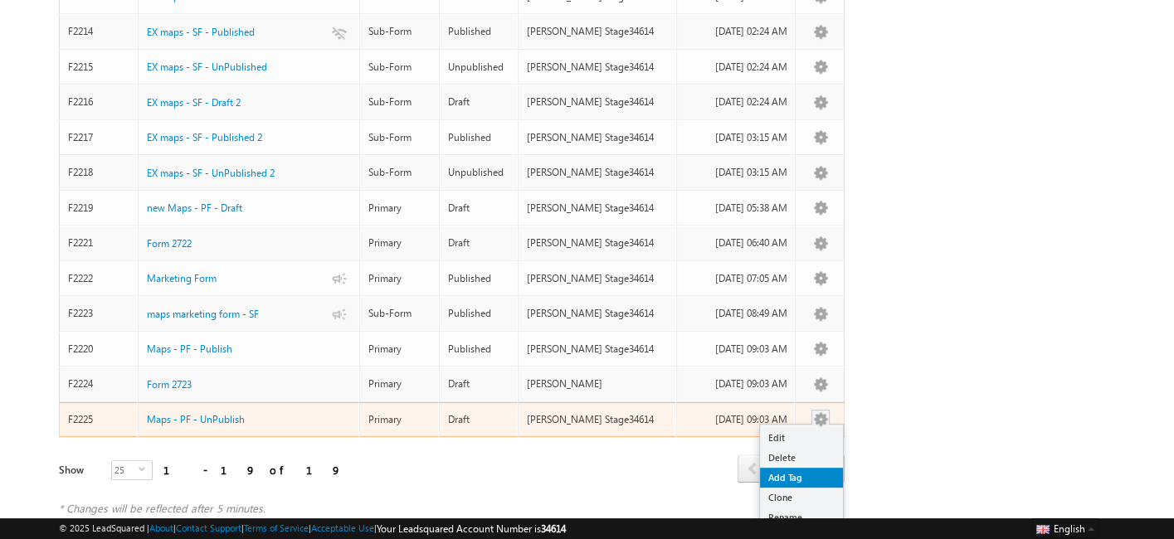
scroll to position [494, 0]
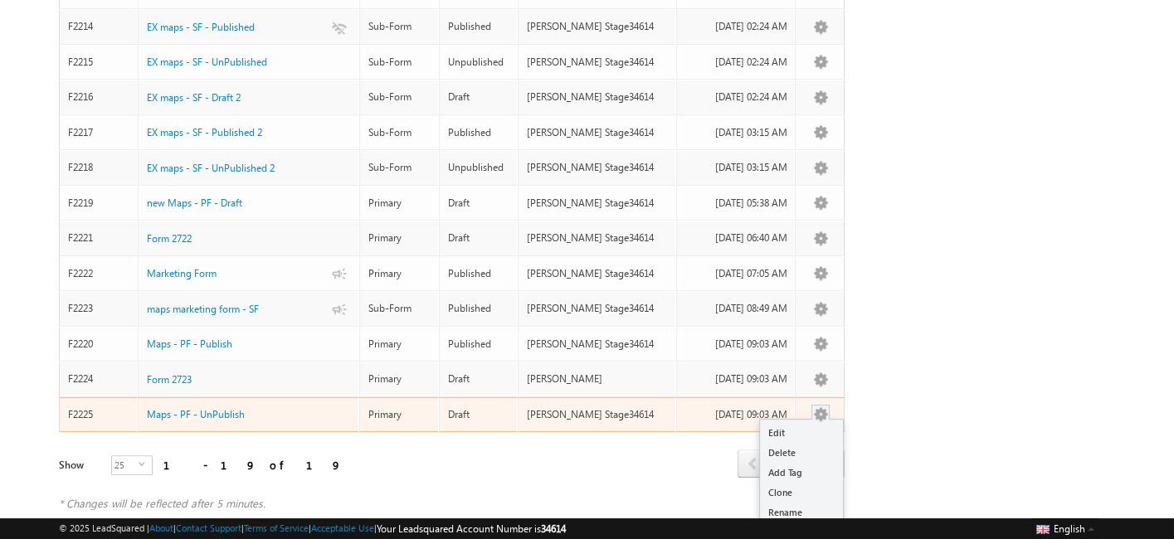
click at [793, 523] on link "Publish" at bounding box center [801, 533] width 83 height 20
click at [798, 503] on link "Unpublish" at bounding box center [801, 513] width 83 height 20
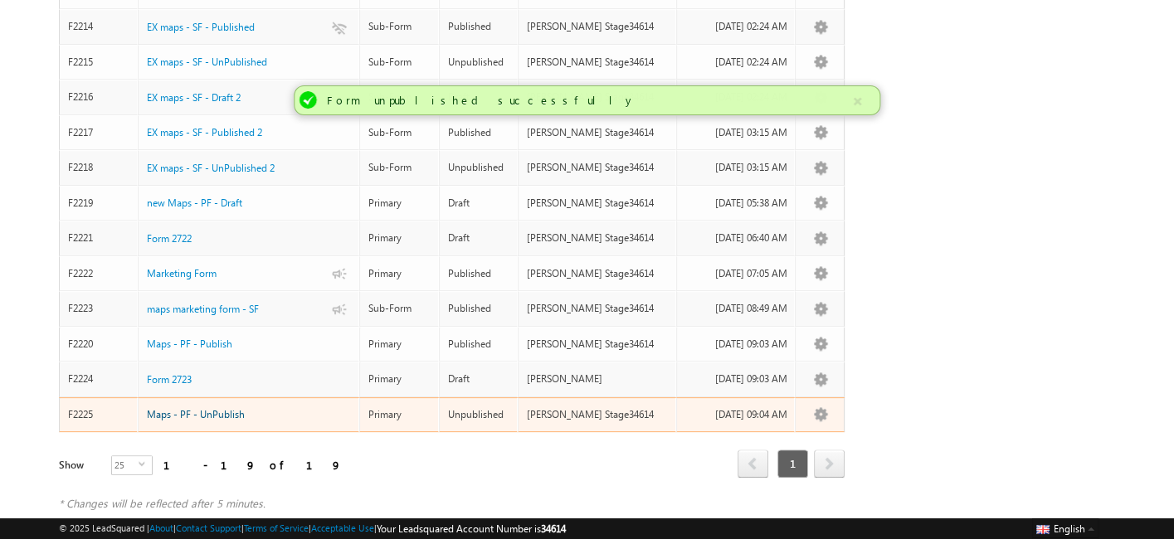
click at [222, 408] on span "Maps - PF - UnPublish" at bounding box center [196, 414] width 98 height 12
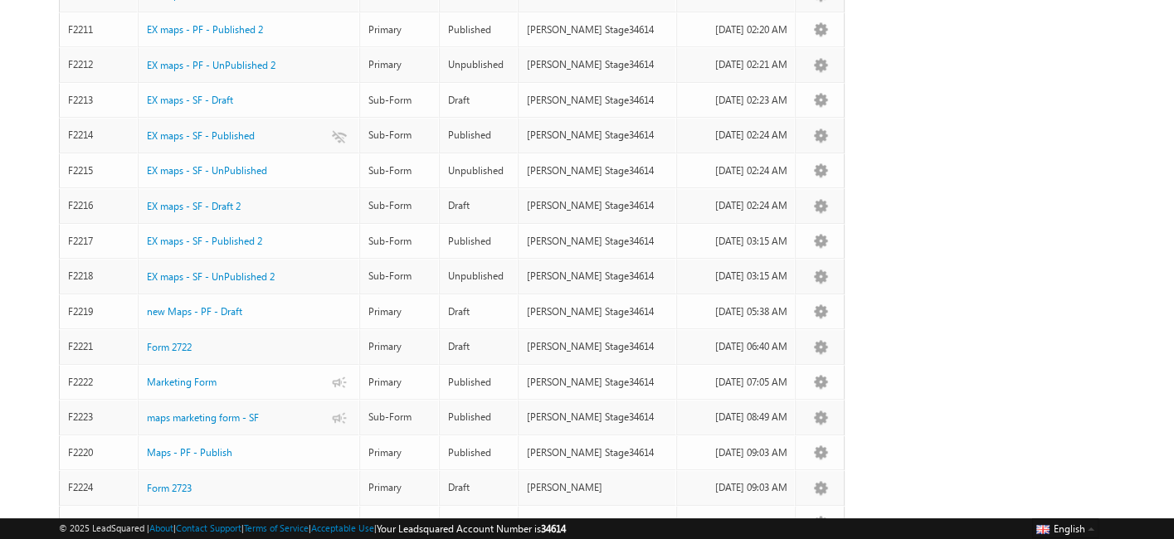
scroll to position [494, 0]
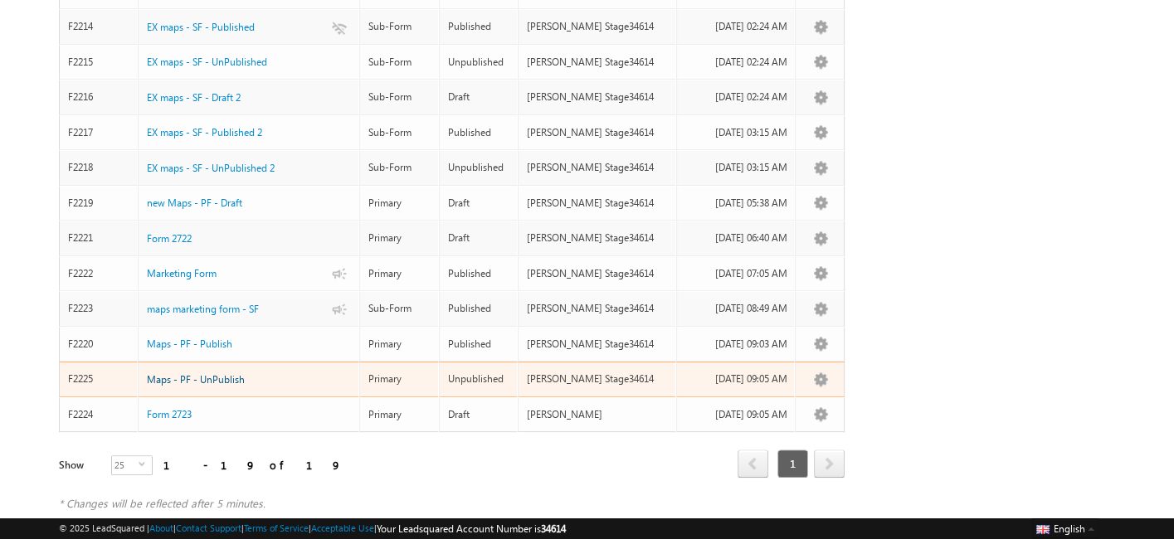
click at [194, 373] on span "Maps - PF - UnPublish" at bounding box center [196, 379] width 98 height 12
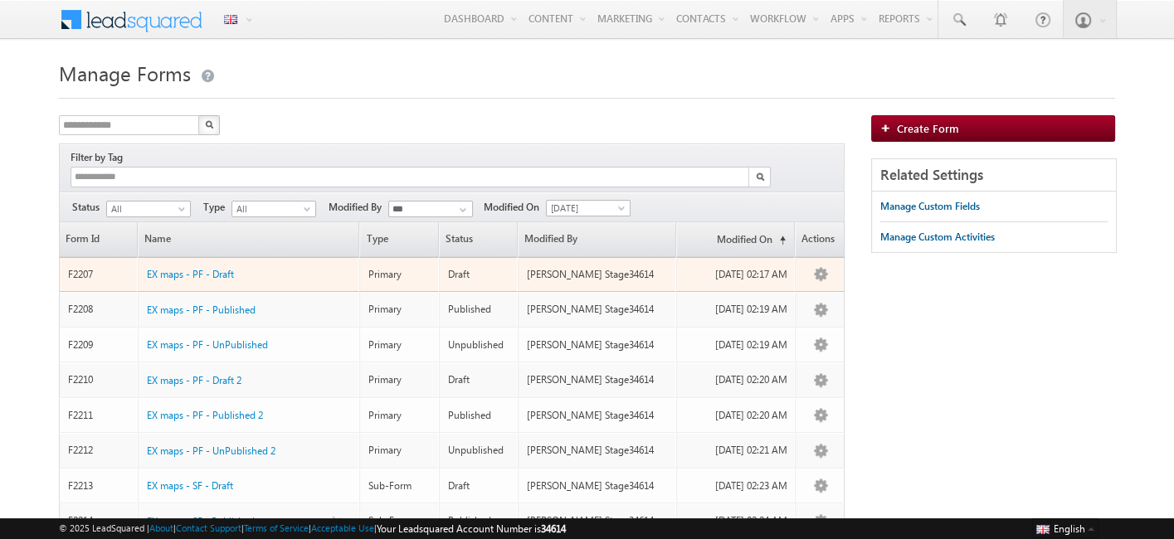
scroll to position [494, 0]
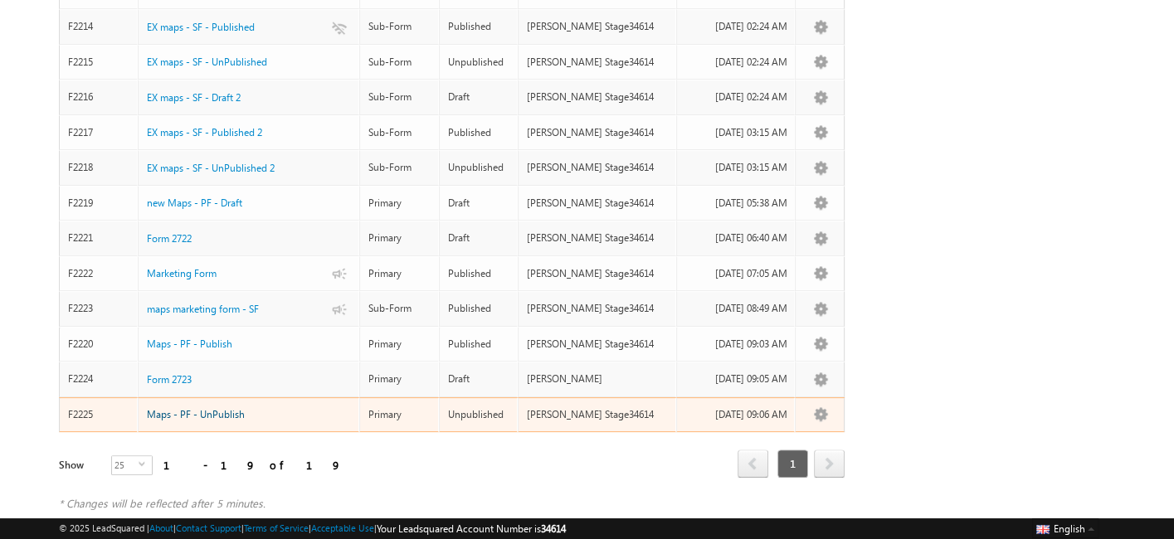
click at [218, 408] on span "Maps - PF - UnPublish" at bounding box center [196, 414] width 98 height 12
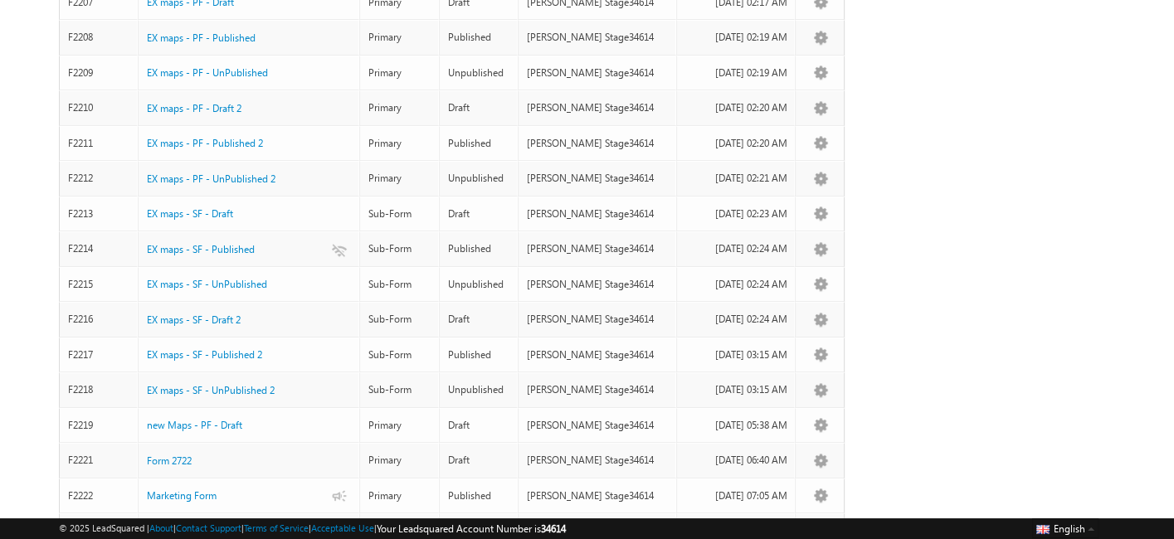
scroll to position [494, 0]
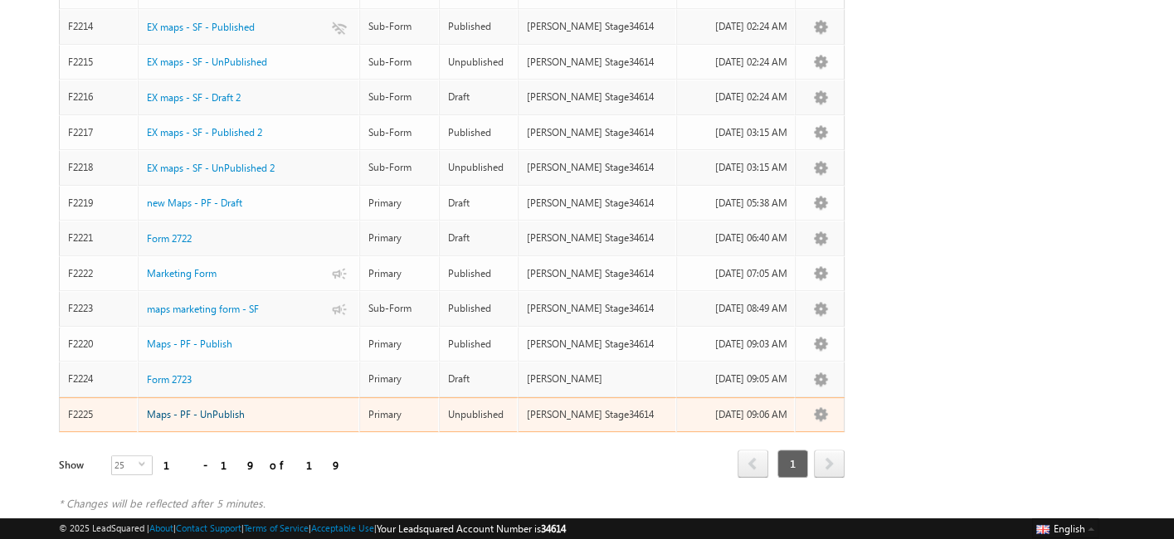
click at [208, 408] on span "Maps - PF - UnPublish" at bounding box center [196, 414] width 98 height 12
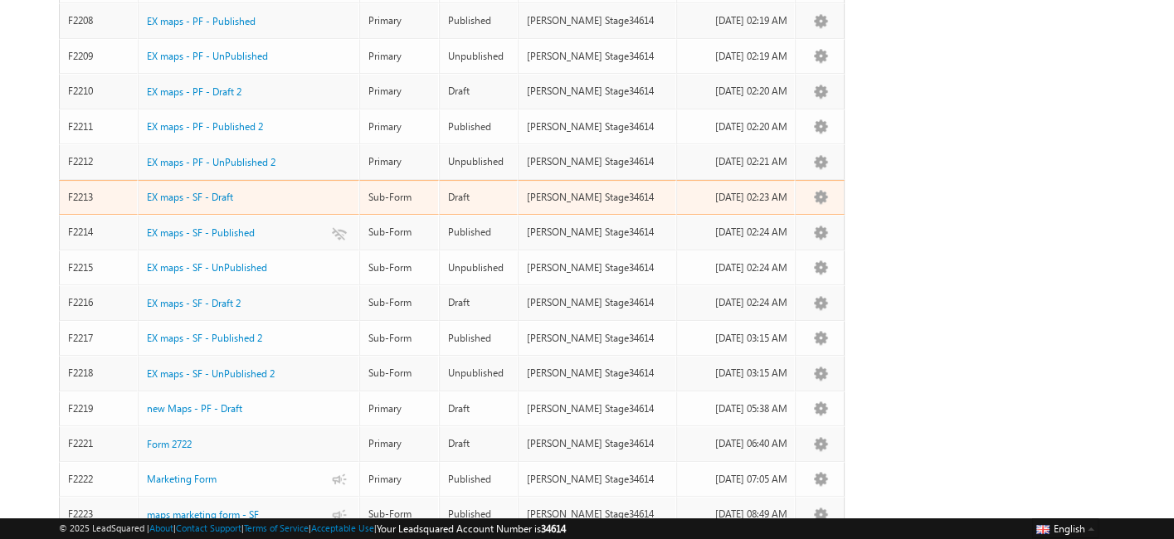
scroll to position [494, 0]
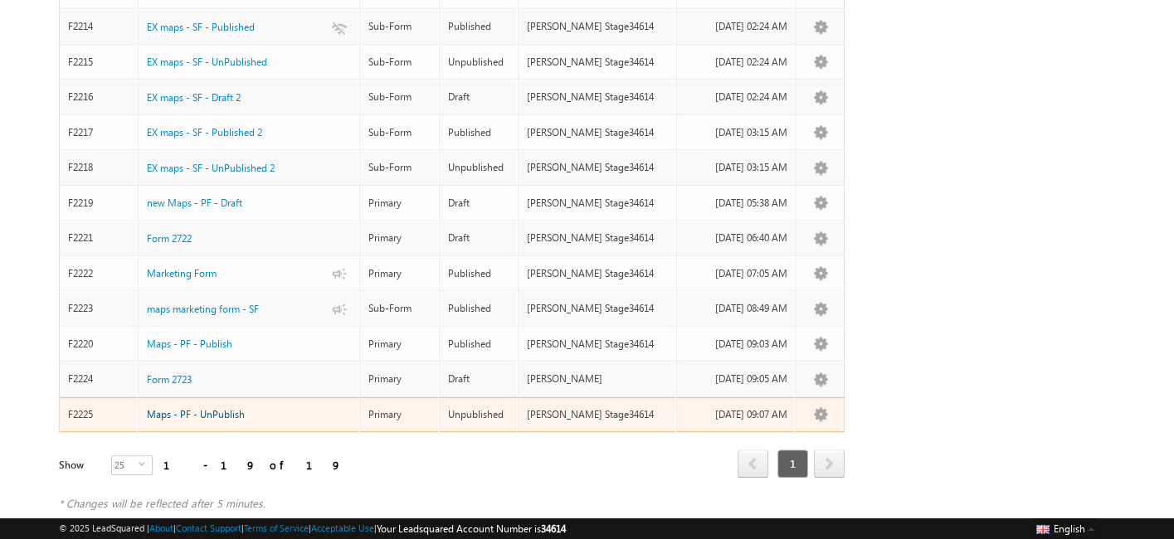
click at [202, 408] on span "Maps - PF - UnPublish" at bounding box center [196, 414] width 98 height 12
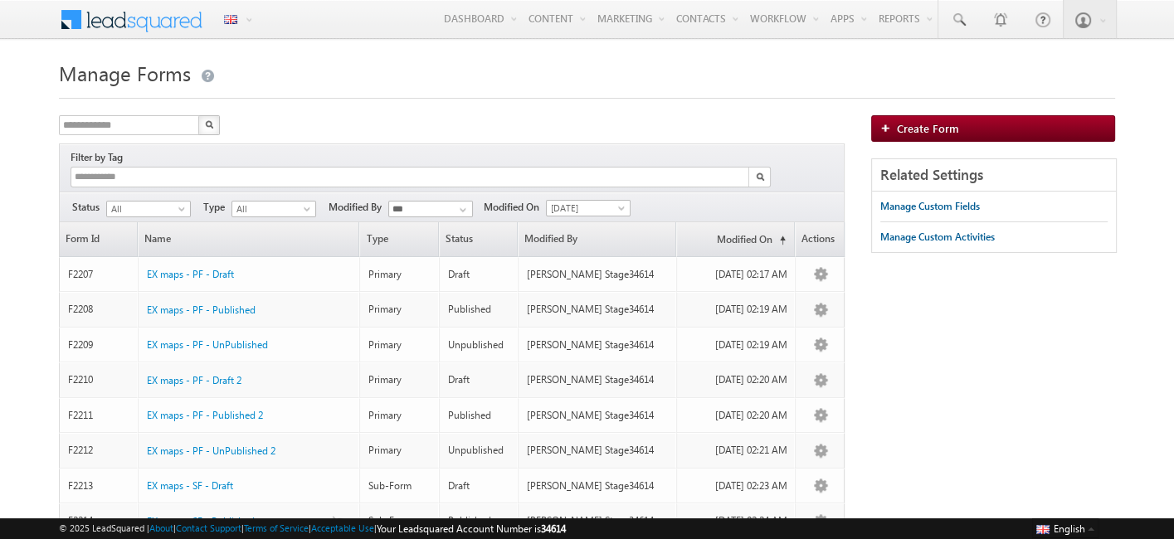
scroll to position [494, 0]
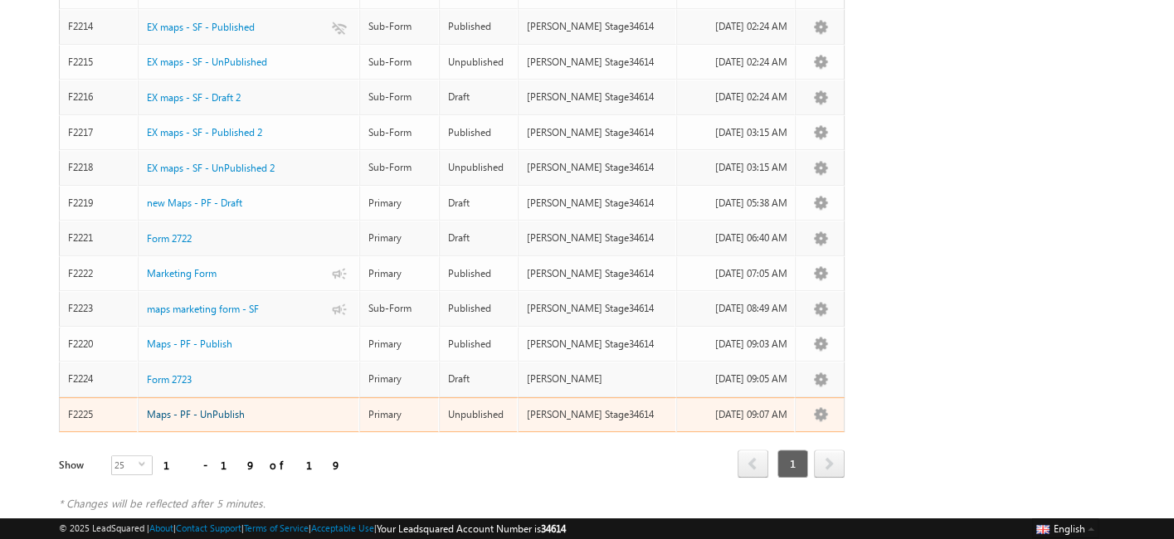
click at [237, 408] on span "Maps - PF - UnPublish" at bounding box center [196, 414] width 98 height 12
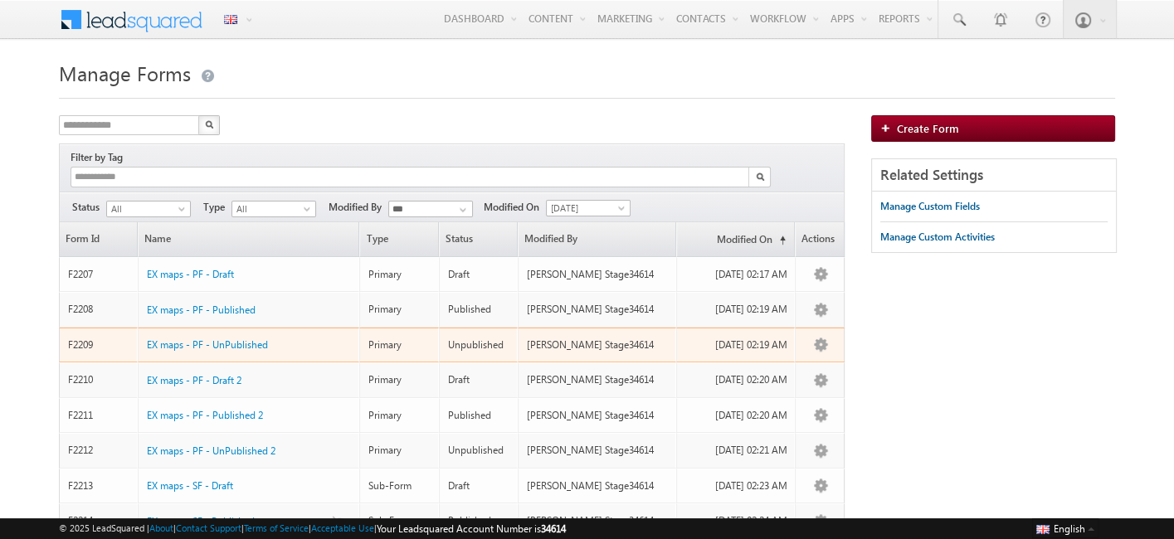
scroll to position [494, 0]
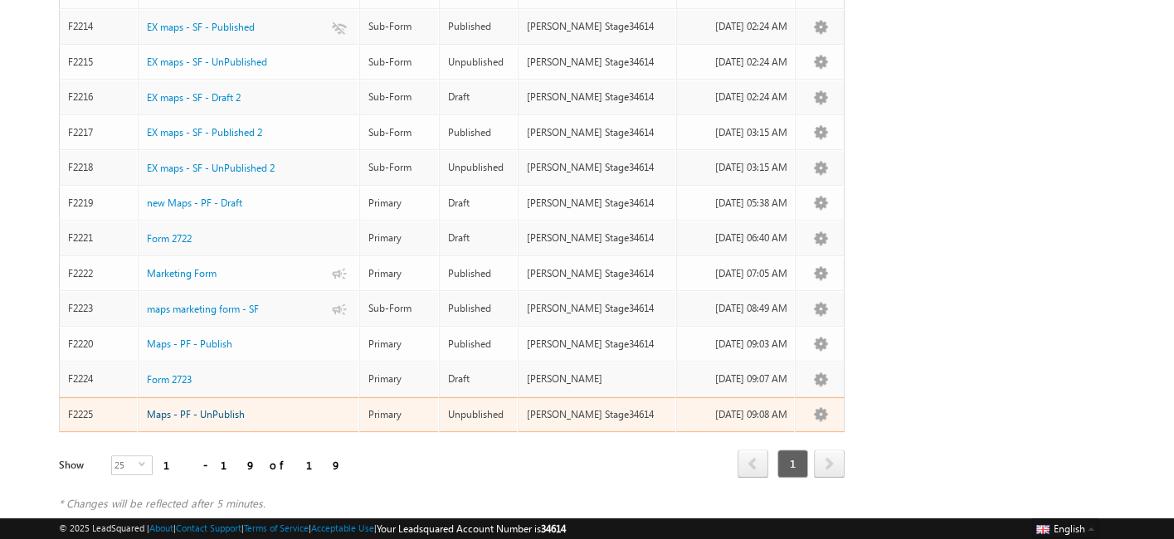
click at [222, 407] on link "Maps - PF - UnPublish" at bounding box center [196, 414] width 98 height 15
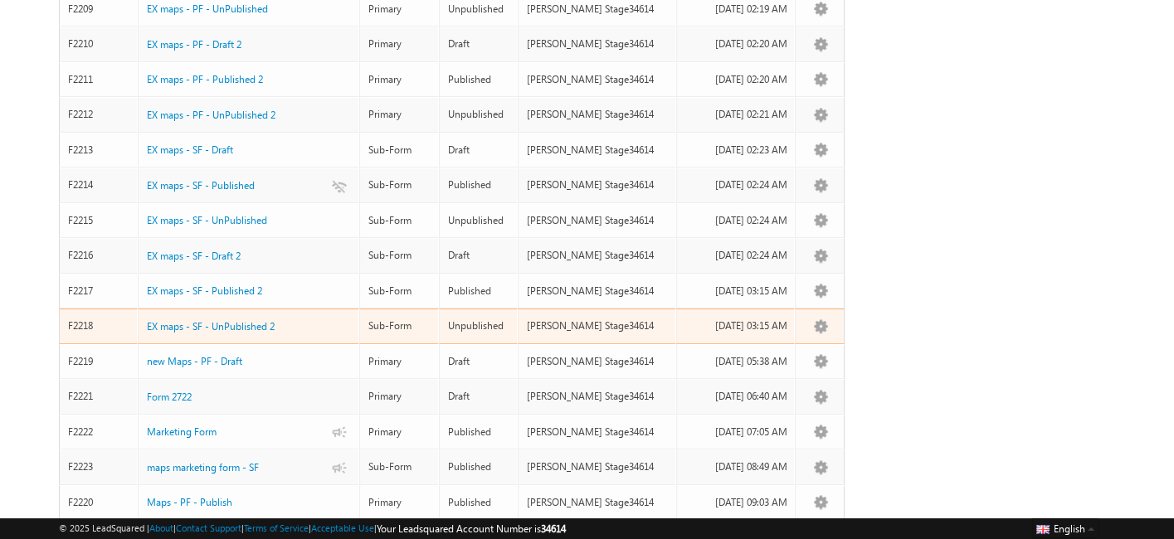
scroll to position [494, 0]
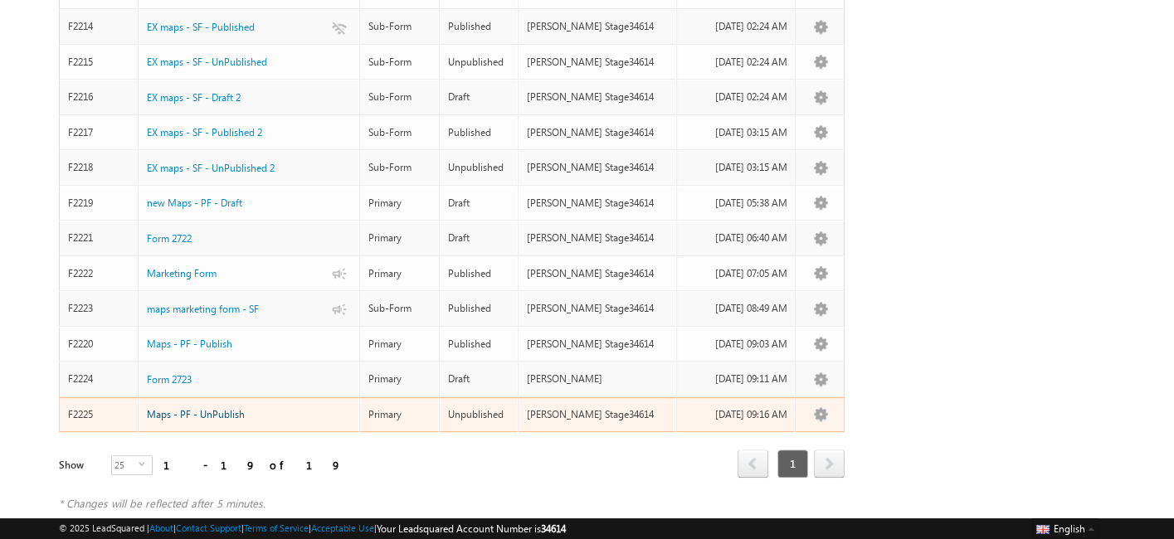
click at [209, 408] on span "Maps - PF - UnPublish" at bounding box center [196, 414] width 98 height 12
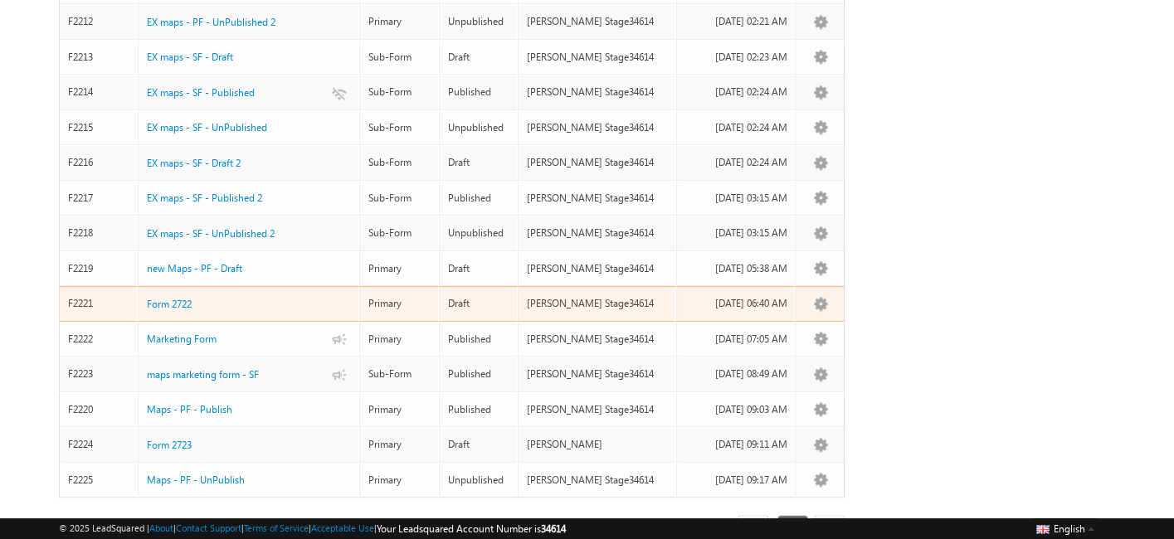
scroll to position [494, 0]
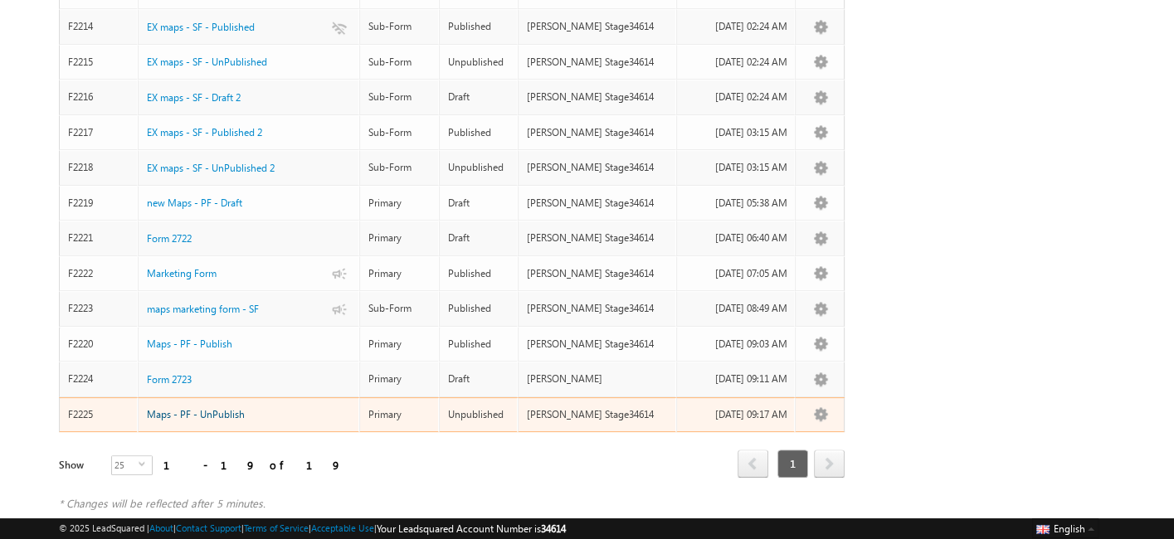
click at [213, 408] on span "Maps - PF - UnPublish" at bounding box center [196, 414] width 98 height 12
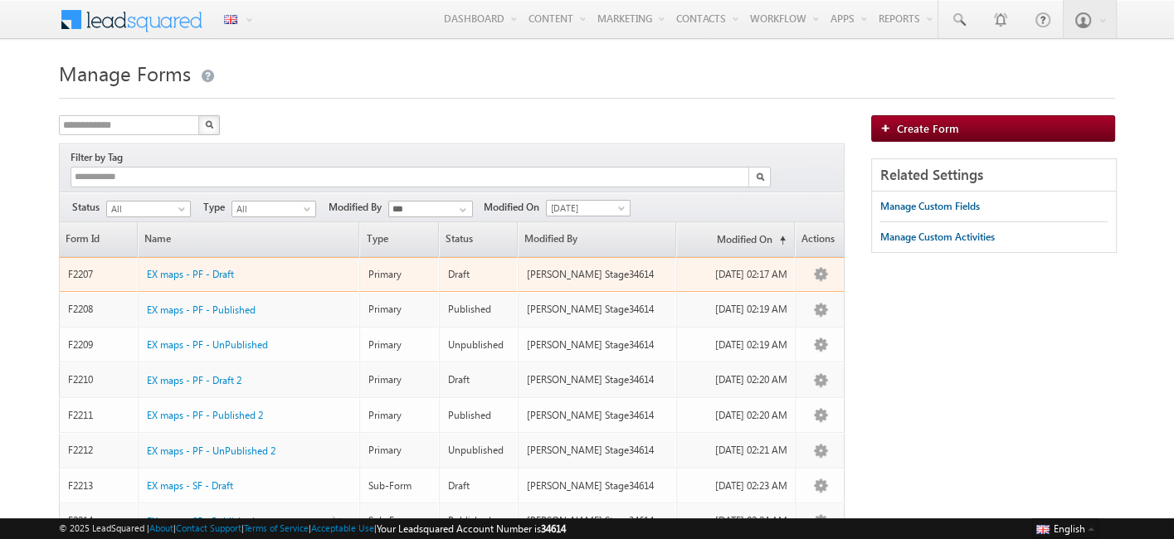
scroll to position [494, 0]
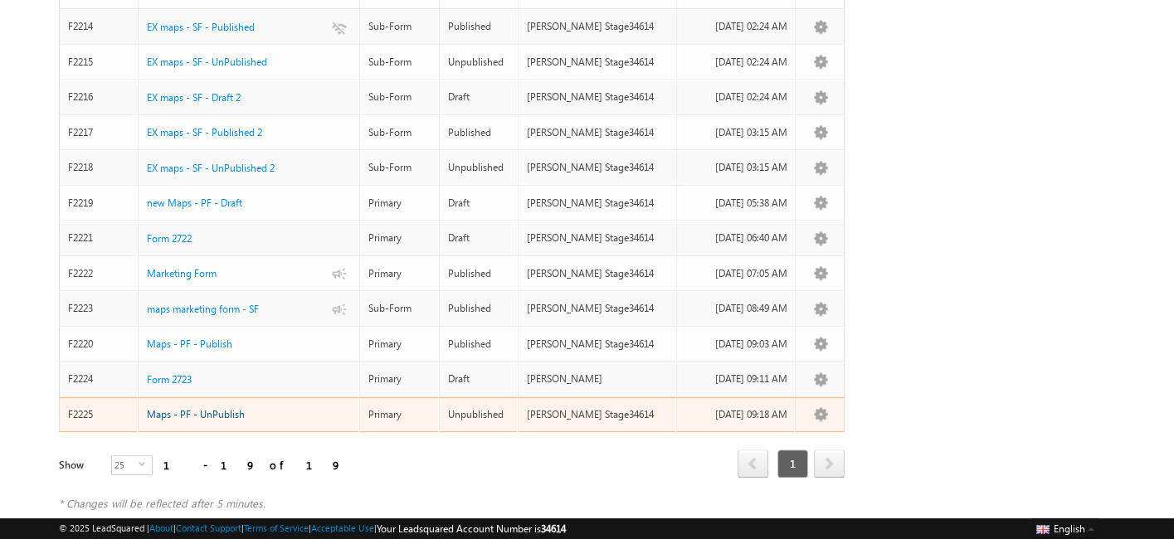
click at [202, 408] on span "Maps - PF - UnPublish" at bounding box center [196, 414] width 98 height 12
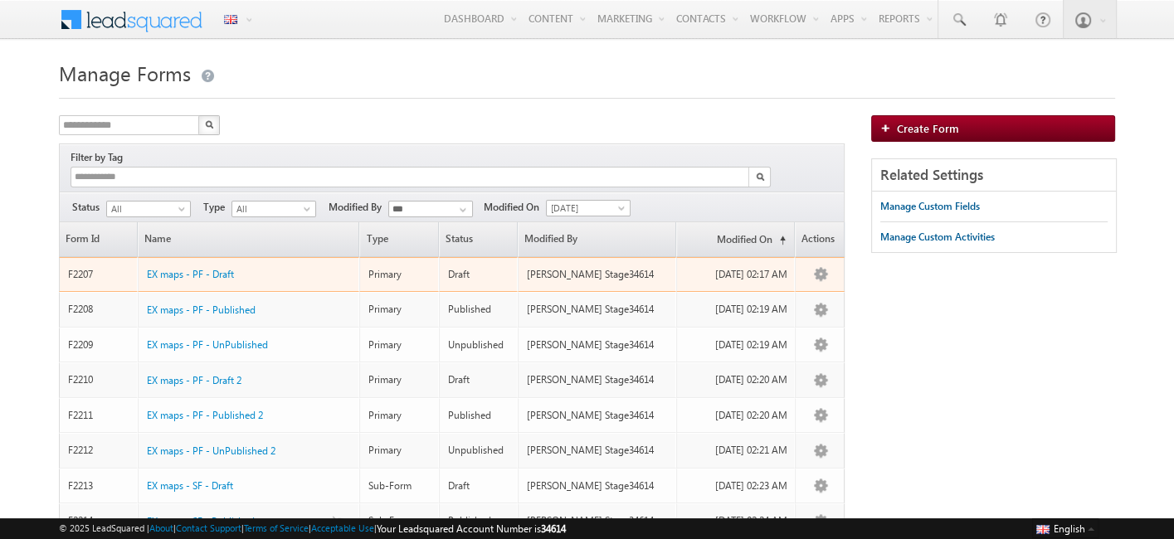
scroll to position [494, 0]
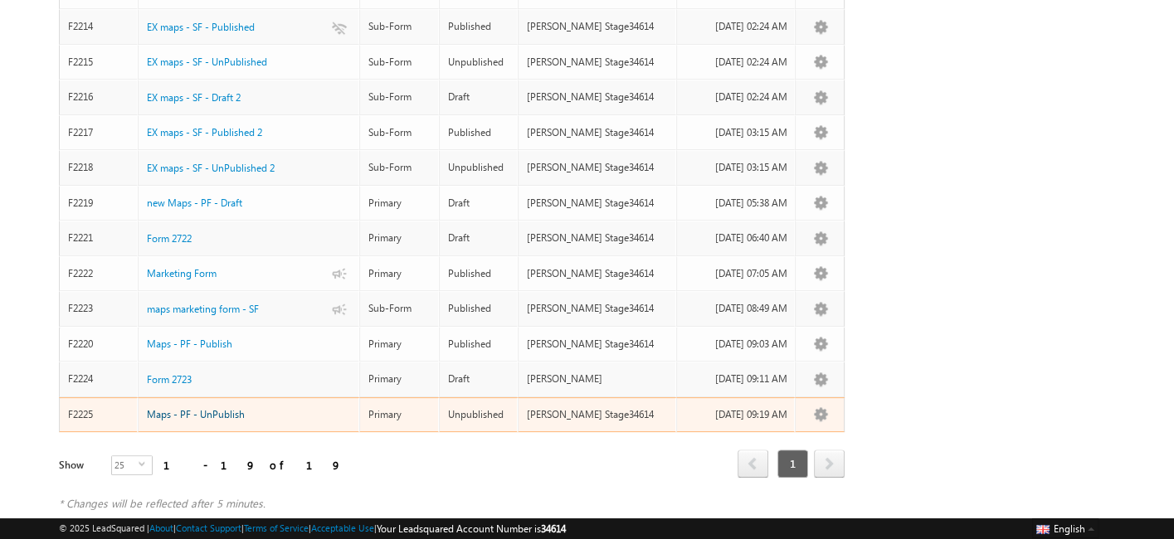
click at [225, 408] on span "Maps - PF - UnPublish" at bounding box center [196, 414] width 98 height 12
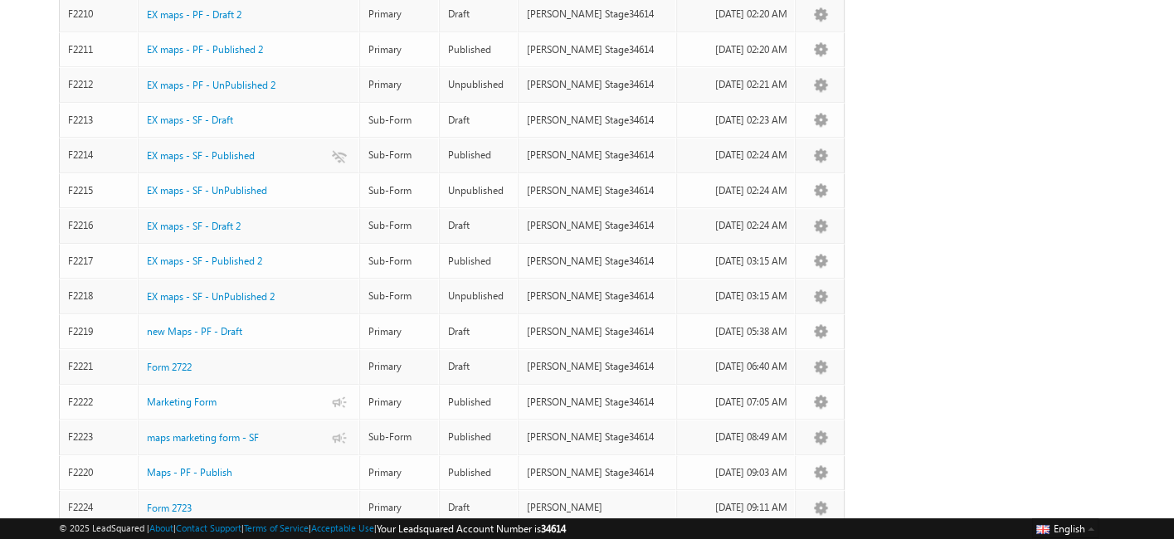
scroll to position [494, 0]
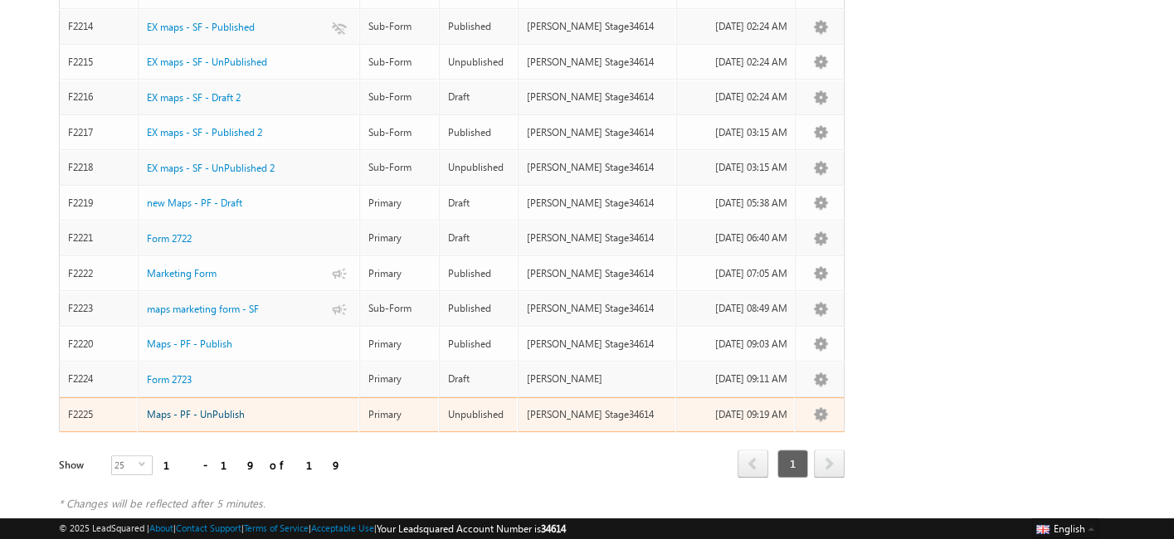
click at [223, 408] on span "Maps - PF - UnPublish" at bounding box center [196, 414] width 98 height 12
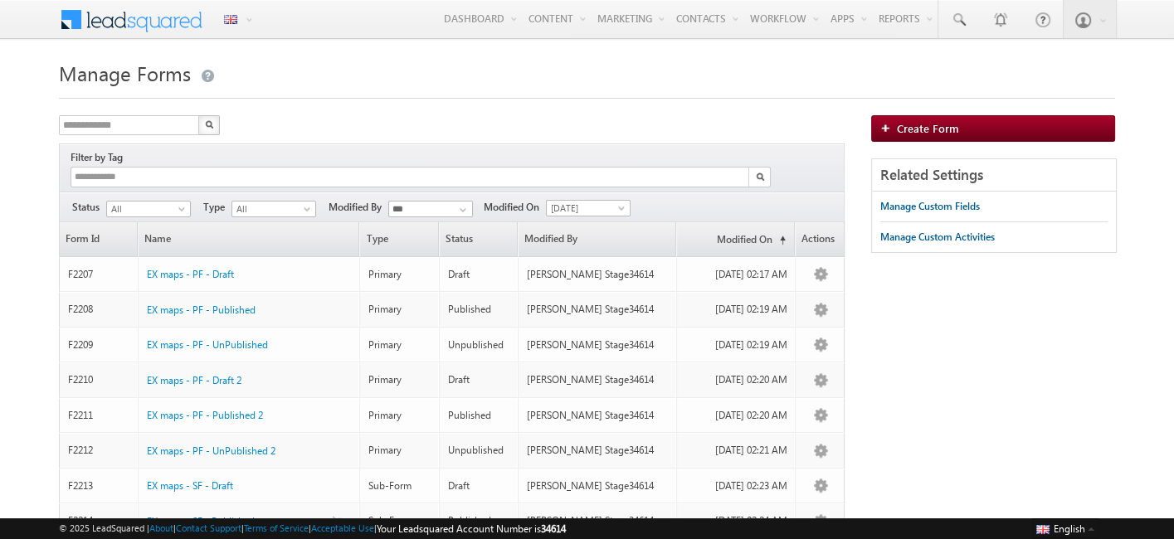
drag, startPoint x: 873, startPoint y: 164, endPoint x: 903, endPoint y: 147, distance: 34.6
click at [876, 163] on div "Related Settings" at bounding box center [994, 175] width 244 height 32
click at [906, 146] on div "Create Form" at bounding box center [993, 136] width 244 height 43
click at [886, 124] on img at bounding box center [888, 128] width 17 height 10
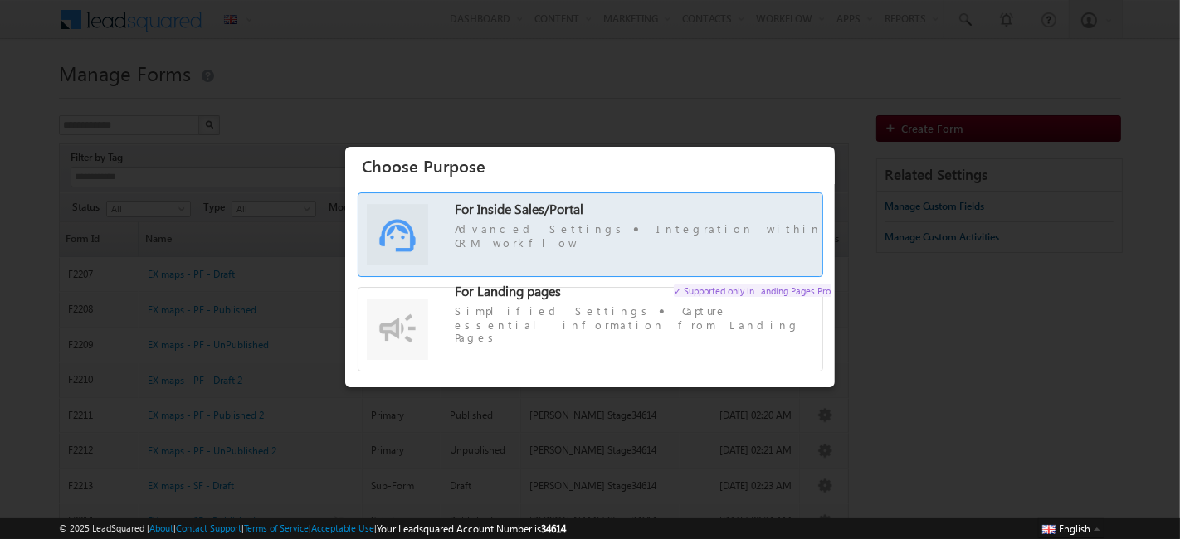
click at [542, 234] on span "For Inside Sales/Portal Advanced Settings Integration within CRM workflow" at bounding box center [643, 226] width 376 height 48
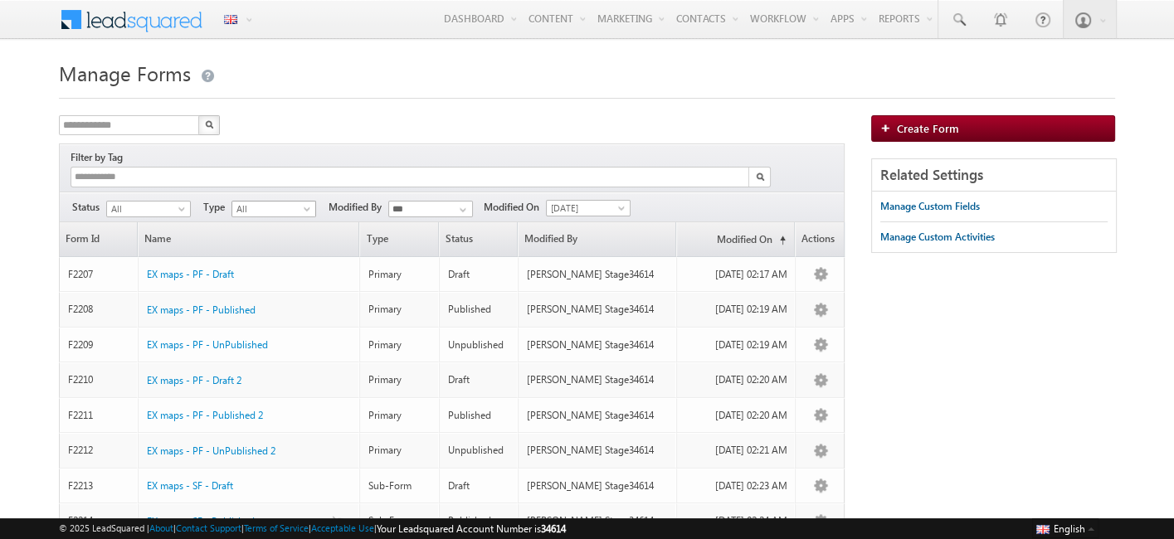
click at [302, 206] on span at bounding box center [308, 212] width 13 height 13
click at [295, 236] on link "Sub-Form" at bounding box center [273, 239] width 84 height 15
click at [205, 122] on img "button" at bounding box center [209, 124] width 8 height 8
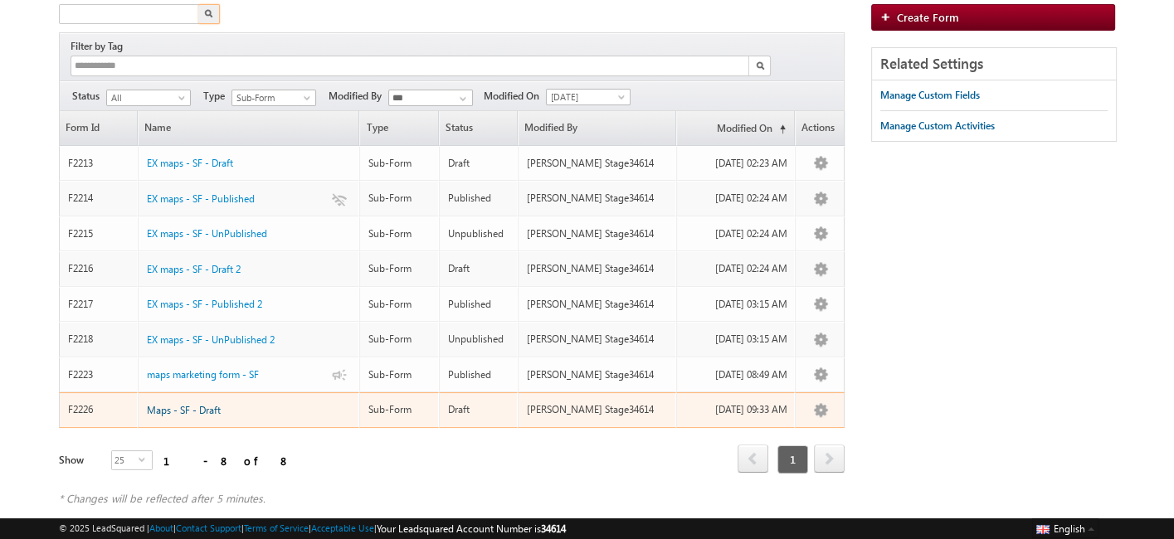
type input "**********"
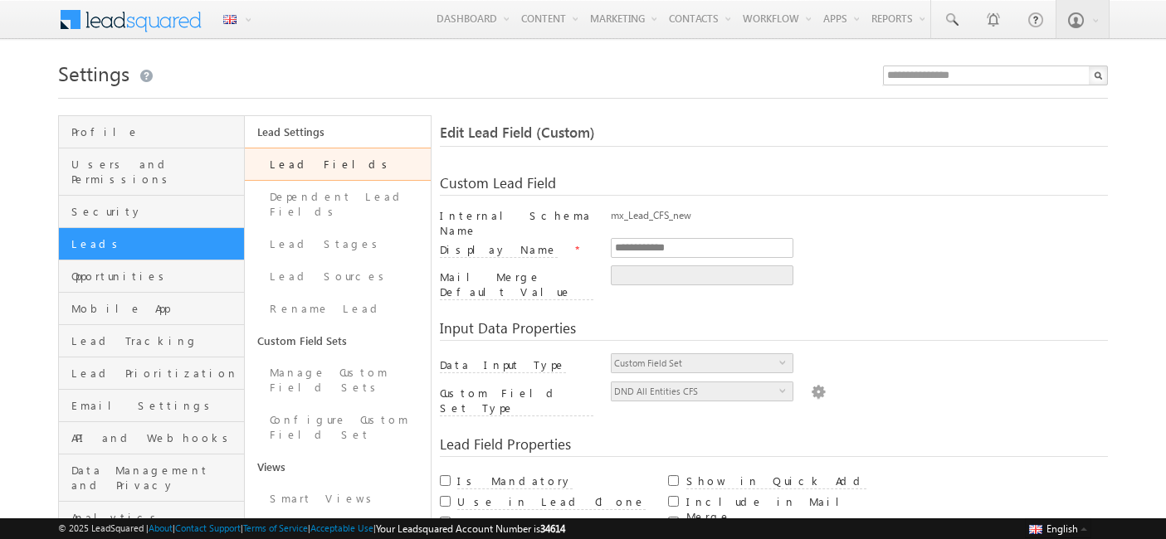
scroll to position [60, 0]
